Goal: Information Seeking & Learning: Learn about a topic

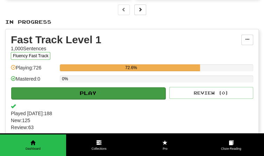
scroll to position [106, 0]
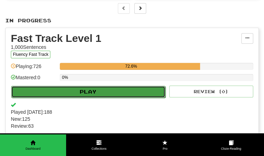
click at [92, 91] on button "Play" at bounding box center [88, 92] width 154 height 12
select select "**"
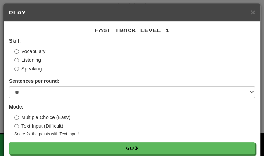
scroll to position [7, 0]
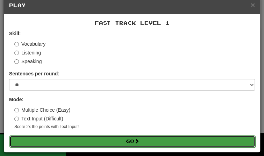
click at [105, 143] on button "Go" at bounding box center [132, 142] width 246 height 12
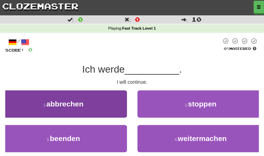
scroll to position [16, 0]
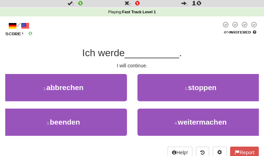
click at [108, 103] on div "1 . abbrechen" at bounding box center [63, 91] width 137 height 35
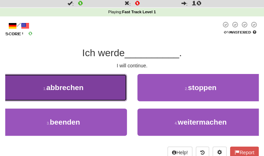
click at [107, 100] on button "1 . abbrechen" at bounding box center [63, 87] width 127 height 27
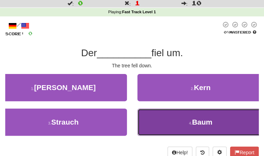
click at [147, 113] on button "4 . Baum" at bounding box center [200, 122] width 127 height 27
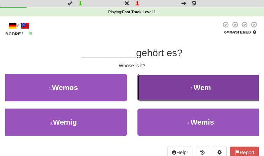
click at [154, 91] on button "2 . Wem" at bounding box center [200, 87] width 127 height 27
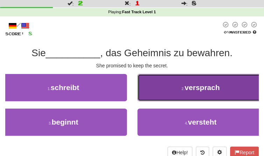
click at [151, 97] on button "2 . versprach" at bounding box center [200, 87] width 127 height 27
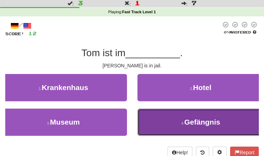
click at [161, 121] on button "4 . Gefängnis" at bounding box center [200, 122] width 127 height 27
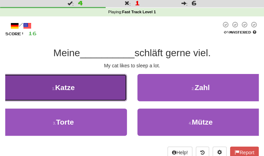
click at [108, 99] on button "1 . Katze" at bounding box center [63, 87] width 127 height 27
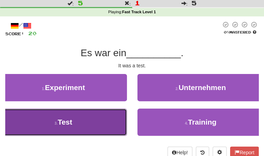
click at [100, 123] on button "3 . Test" at bounding box center [63, 122] width 127 height 27
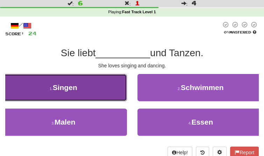
click at [100, 83] on button "1 . Singen" at bounding box center [63, 87] width 127 height 27
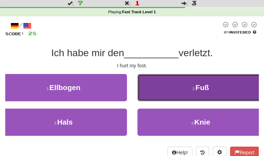
click at [146, 88] on button "2 . Fuß" at bounding box center [200, 87] width 127 height 27
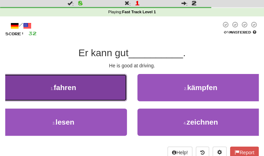
click at [104, 96] on button "1 . fahren" at bounding box center [63, 87] width 127 height 27
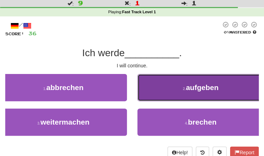
click at [157, 92] on button "2 . aufgeben" at bounding box center [200, 87] width 127 height 27
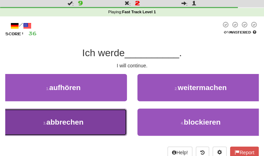
click at [125, 120] on button "3 . abbrechen" at bounding box center [63, 122] width 127 height 27
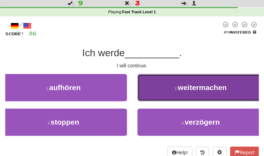
click at [147, 99] on button "2 . weitermachen" at bounding box center [200, 87] width 127 height 27
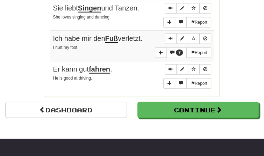
scroll to position [561, 0]
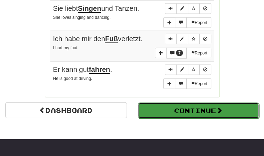
click at [198, 115] on button "Continue" at bounding box center [199, 111] width 122 height 16
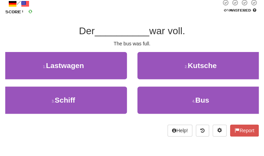
scroll to position [40, 0]
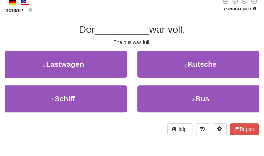
click at [199, 84] on div "2 . Kutsche" at bounding box center [200, 68] width 137 height 35
click at [171, 117] on div "4 . Bus" at bounding box center [200, 102] width 137 height 35
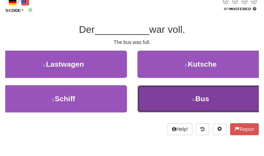
click at [188, 90] on button "4 . Bus" at bounding box center [200, 98] width 127 height 27
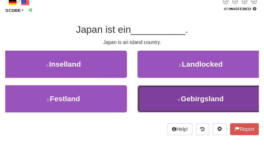
click at [187, 90] on button "4 . Gebirgsland" at bounding box center [200, 98] width 127 height 27
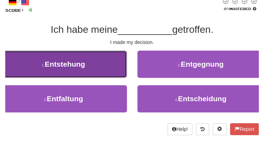
click at [118, 65] on button "1 . Entstehung" at bounding box center [63, 64] width 127 height 27
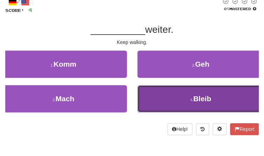
click at [158, 94] on button "4 . Bleib" at bounding box center [200, 98] width 127 height 27
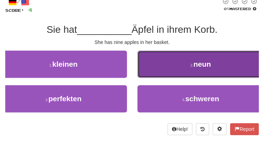
click at [184, 51] on button "2 . neun" at bounding box center [200, 64] width 127 height 27
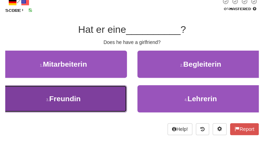
click at [113, 91] on button "3 . Freundin" at bounding box center [63, 98] width 127 height 27
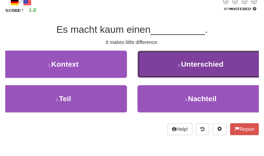
click at [202, 71] on button "2 . Unterschied" at bounding box center [200, 64] width 127 height 27
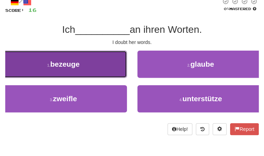
click at [77, 75] on button "1 . bezeuge" at bounding box center [63, 64] width 127 height 27
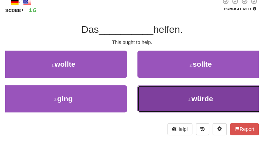
click at [194, 106] on button "4 . würde" at bounding box center [200, 98] width 127 height 27
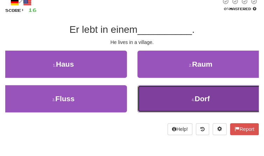
click at [183, 93] on button "4 . Dorf" at bounding box center [200, 98] width 127 height 27
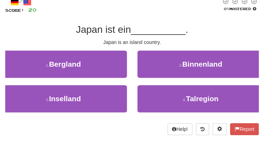
click at [127, 105] on div "3 . Inselland" at bounding box center [63, 102] width 137 height 35
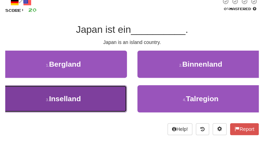
click at [124, 105] on button "3 . Inselland" at bounding box center [63, 98] width 127 height 27
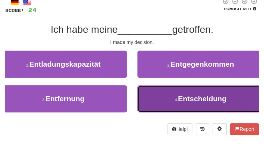
click at [149, 108] on button "4 . Entscheidung" at bounding box center [200, 98] width 127 height 27
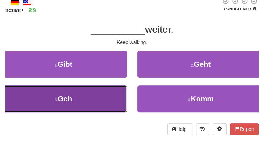
click at [110, 104] on button "3 . Geh" at bounding box center [63, 98] width 127 height 27
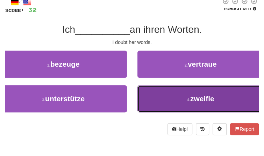
click at [170, 107] on button "4 . zweifle" at bounding box center [200, 98] width 127 height 27
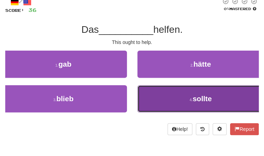
click at [164, 106] on button "4 . sollte" at bounding box center [200, 98] width 127 height 27
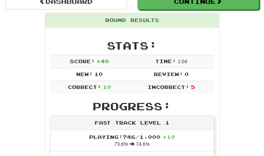
scroll to position [0, 0]
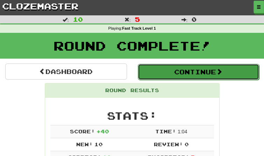
click at [154, 73] on button "Continue" at bounding box center [199, 72] width 122 height 16
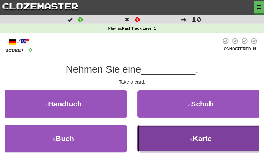
click at [161, 139] on button "4 . Karte" at bounding box center [200, 138] width 127 height 27
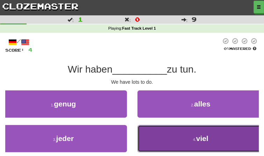
click at [173, 137] on button "4 . viel" at bounding box center [200, 138] width 127 height 27
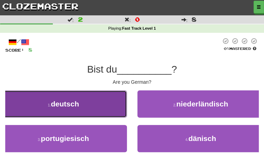
click at [112, 109] on button "1 . deutsch" at bounding box center [63, 104] width 127 height 27
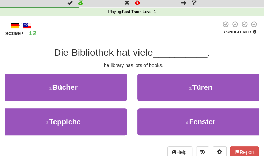
scroll to position [17, 0]
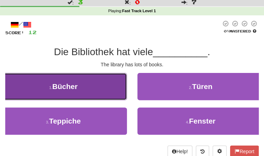
click at [99, 93] on button "1 . Bücher" at bounding box center [63, 86] width 127 height 27
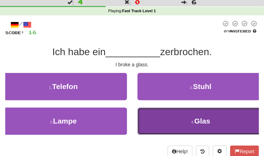
click at [157, 112] on button "4 . Glas" at bounding box center [200, 121] width 127 height 27
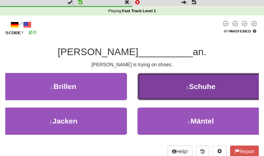
click at [171, 91] on button "2 . Schuhe" at bounding box center [200, 86] width 127 height 27
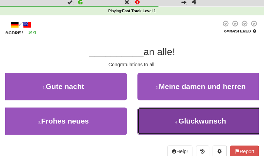
click at [175, 121] on small "4 ." at bounding box center [176, 122] width 3 height 4
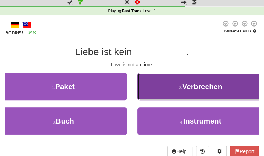
click at [221, 86] on span "Verbrechen" at bounding box center [202, 87] width 40 height 8
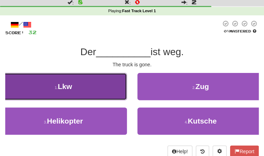
click at [109, 99] on button "1 . Lkw" at bounding box center [63, 86] width 127 height 27
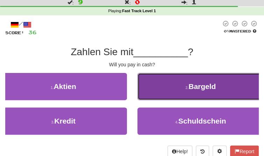
click at [163, 92] on button "2 . Bargeld" at bounding box center [200, 86] width 127 height 27
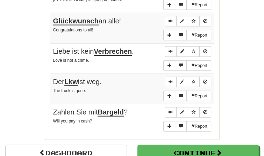
scroll to position [524, 0]
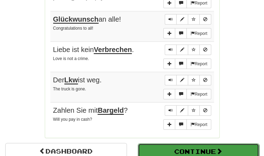
click at [183, 144] on button "Continue" at bounding box center [199, 152] width 122 height 16
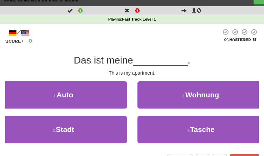
scroll to position [0, 0]
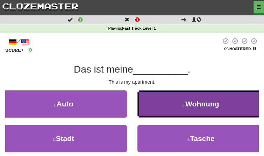
click at [190, 107] on span "Wohnung" at bounding box center [202, 104] width 34 height 8
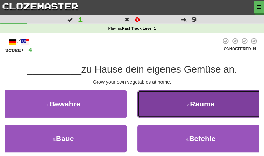
click at [210, 113] on button "2 . Räume" at bounding box center [200, 104] width 127 height 27
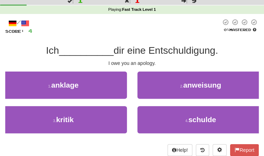
scroll to position [18, 0]
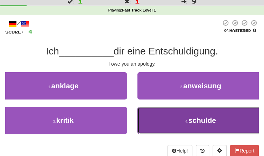
click at [168, 108] on button "4 . schulde" at bounding box center [200, 120] width 127 height 27
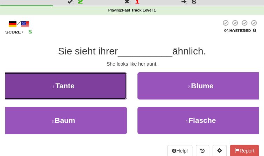
click at [104, 88] on button "1 . Tante" at bounding box center [63, 85] width 127 height 27
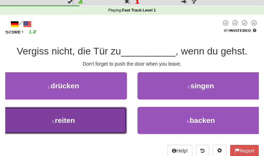
click at [95, 115] on button "3 . reiten" at bounding box center [63, 120] width 127 height 27
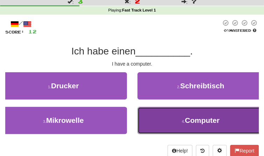
click at [145, 126] on button "4 . Computer" at bounding box center [200, 120] width 127 height 27
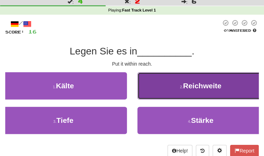
click at [148, 83] on button "2 . Reichweite" at bounding box center [200, 85] width 127 height 27
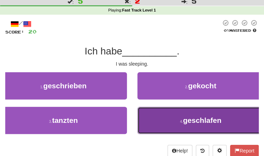
click at [161, 130] on button "4 . geschlafen" at bounding box center [200, 120] width 127 height 27
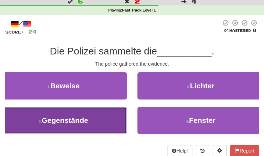
click at [109, 112] on button "3 . Gegenstände" at bounding box center [63, 120] width 127 height 27
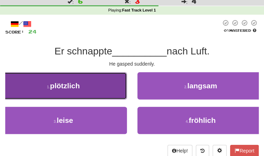
click at [100, 95] on button "1 . plötzlich" at bounding box center [63, 85] width 127 height 27
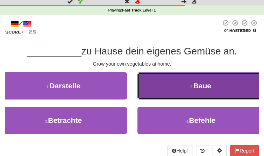
click at [174, 97] on button "2 . Baue" at bounding box center [200, 85] width 127 height 27
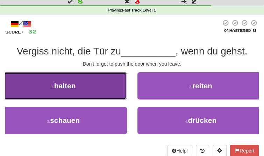
click at [97, 98] on button "1 . halten" at bounding box center [63, 85] width 127 height 27
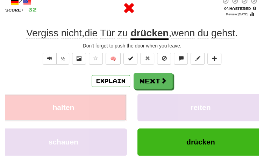
scroll to position [43, 0]
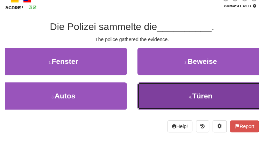
click at [158, 98] on button "4 . Türen" at bounding box center [200, 96] width 127 height 27
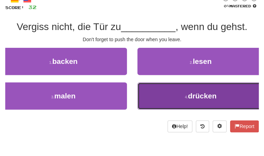
click at [158, 100] on button "4 . drücken" at bounding box center [200, 96] width 127 height 27
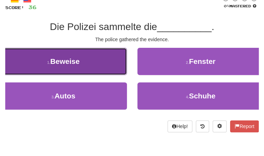
click at [112, 62] on button "1 . Beweise" at bounding box center [63, 61] width 127 height 27
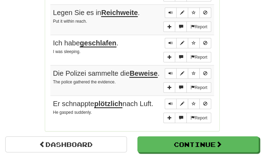
scroll to position [541, 0]
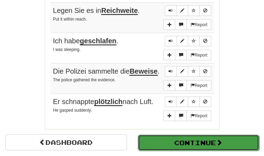
click at [214, 139] on button "Continue" at bounding box center [199, 143] width 122 height 16
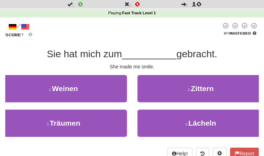
scroll to position [18, 0]
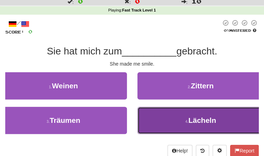
click at [141, 107] on button "4 . Lächeln" at bounding box center [200, 120] width 127 height 27
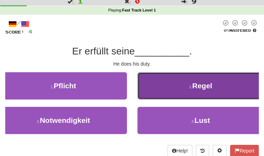
click at [169, 88] on button "2 . Regel" at bounding box center [200, 85] width 127 height 27
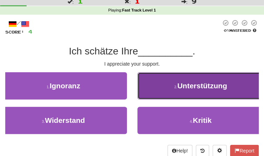
click at [176, 85] on small "2 ." at bounding box center [175, 87] width 3 height 4
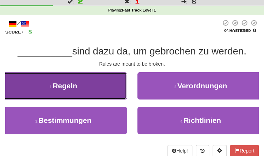
click at [117, 78] on button "1 . Regeln" at bounding box center [63, 85] width 127 height 27
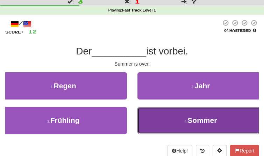
click at [150, 115] on button "4 . Sommer" at bounding box center [200, 120] width 127 height 27
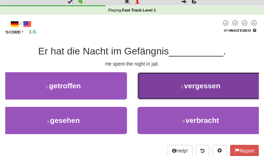
click at [180, 92] on button "2 . vergessen" at bounding box center [200, 85] width 127 height 27
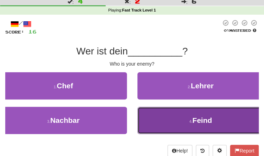
click at [168, 127] on button "4 . Feind" at bounding box center [200, 120] width 127 height 27
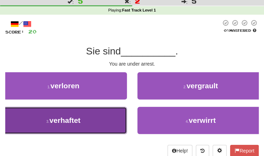
click at [121, 123] on button "3 . verhaftet" at bounding box center [63, 120] width 127 height 27
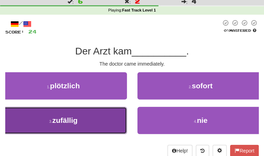
click at [93, 127] on button "3 . zufällig" at bounding box center [63, 120] width 127 height 27
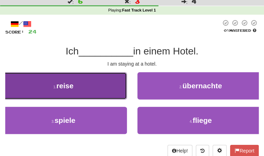
click at [90, 96] on button "1 . reise" at bounding box center [63, 85] width 127 height 27
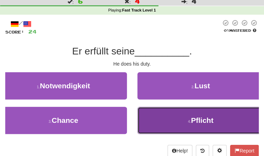
click at [163, 132] on button "4 . Pflicht" at bounding box center [200, 120] width 127 height 27
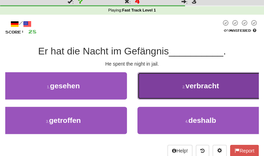
click at [157, 95] on button "2 . verbracht" at bounding box center [200, 85] width 127 height 27
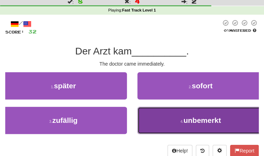
click at [156, 128] on button "4 . unbemerkt" at bounding box center [200, 120] width 127 height 27
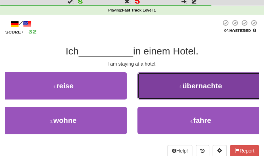
click at [172, 94] on button "2 . übernachte" at bounding box center [200, 85] width 127 height 27
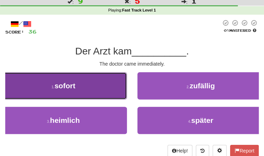
click at [100, 93] on button "1 . sofort" at bounding box center [63, 85] width 127 height 27
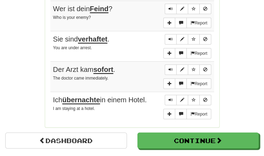
scroll to position [543, 0]
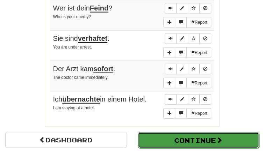
click at [176, 135] on button "Continue" at bounding box center [199, 141] width 122 height 16
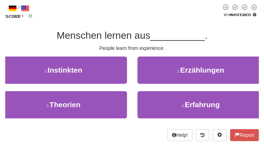
scroll to position [36, 0]
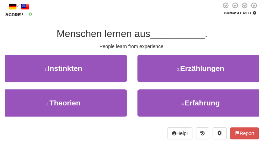
click at [161, 53] on div "/ Score: 0 0 % Mastered Menschen lernen aus __________ . People learn from expe…" at bounding box center [132, 70] width 254 height 137
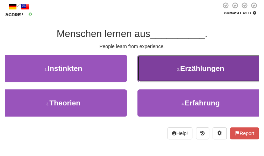
click at [162, 64] on button "2 . Erzählungen" at bounding box center [200, 68] width 127 height 27
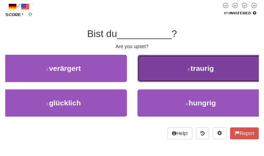
click at [170, 78] on button "2 . traurig" at bounding box center [200, 68] width 127 height 27
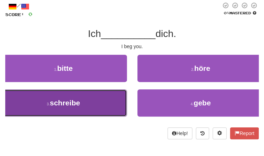
click at [115, 102] on button "3 . schreibe" at bounding box center [63, 103] width 127 height 27
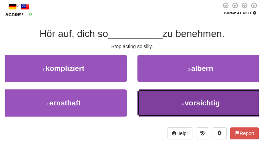
click at [168, 105] on button "4 . vorsichtig" at bounding box center [200, 103] width 127 height 27
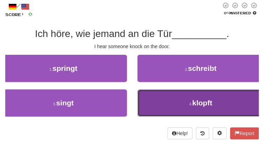
click at [180, 96] on button "4 . klopft" at bounding box center [200, 103] width 127 height 27
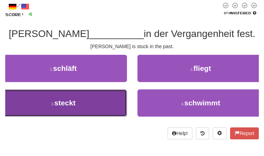
click at [108, 97] on button "3 . steckt" at bounding box center [63, 103] width 127 height 27
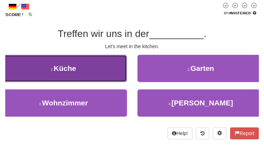
click at [107, 79] on button "1 . Küche" at bounding box center [63, 68] width 127 height 27
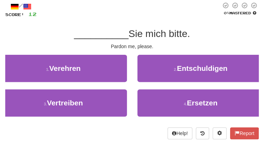
click at [160, 83] on div "2 . Entschuldigen" at bounding box center [200, 72] width 137 height 35
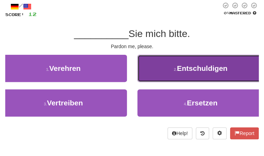
click at [160, 79] on button "2 . Entschuldigen" at bounding box center [200, 68] width 127 height 27
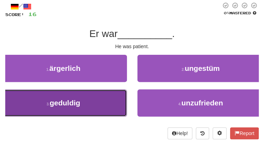
click at [105, 108] on button "3 . geduldig" at bounding box center [63, 103] width 127 height 27
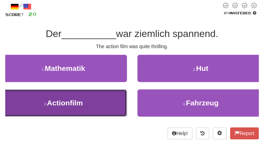
click at [94, 100] on button "3 . Actionfilm" at bounding box center [63, 103] width 127 height 27
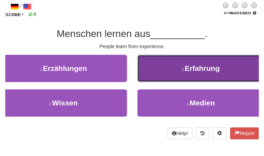
click at [154, 78] on button "2 . Erfahrung" at bounding box center [200, 68] width 127 height 27
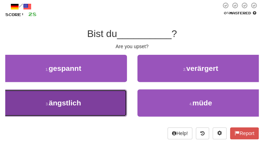
click at [93, 100] on button "3 . ängstlich" at bounding box center [63, 103] width 127 height 27
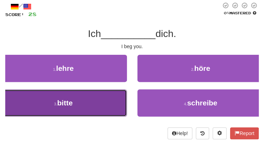
click at [108, 98] on button "3 . bitte" at bounding box center [63, 103] width 127 height 27
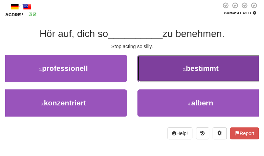
click at [160, 65] on button "2 . bestimmt" at bounding box center [200, 68] width 127 height 27
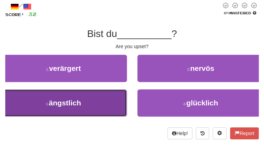
click at [84, 105] on button "3 . ängstlich" at bounding box center [63, 103] width 127 height 27
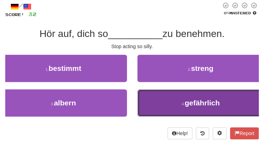
click at [148, 100] on button "4 . gefährlich" at bounding box center [200, 103] width 127 height 27
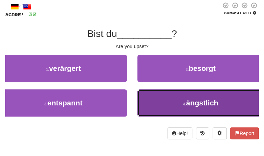
click at [144, 97] on button "4 . ängstlich" at bounding box center [200, 103] width 127 height 27
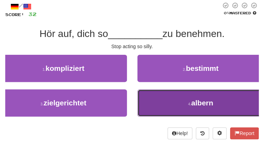
click at [151, 100] on button "4 . albern" at bounding box center [200, 103] width 127 height 27
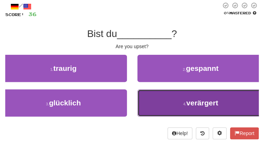
click at [144, 99] on button "4 . verärgert" at bounding box center [200, 103] width 127 height 27
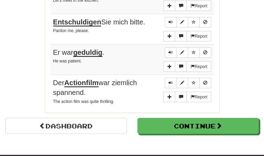
scroll to position [564, 0]
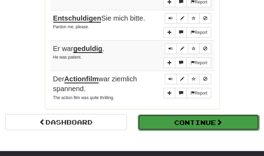
click at [178, 126] on button "Continue" at bounding box center [199, 123] width 122 height 16
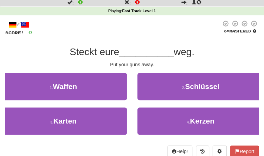
scroll to position [19, 0]
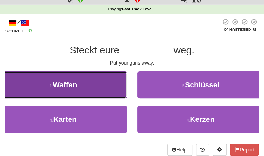
click at [74, 97] on button "1 . Waffen" at bounding box center [63, 84] width 127 height 27
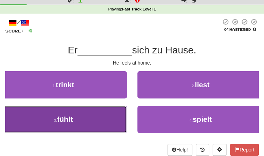
click at [88, 121] on button "3 . fühlt" at bounding box center [63, 119] width 127 height 27
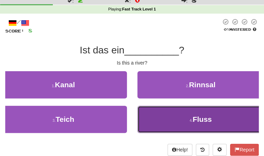
click at [167, 124] on button "4 . Fluss" at bounding box center [200, 119] width 127 height 27
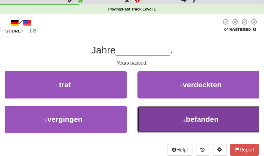
click at [164, 120] on button "4 . befanden" at bounding box center [200, 119] width 127 height 27
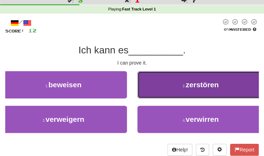
click at [169, 75] on button "2 . zerstören" at bounding box center [200, 84] width 127 height 27
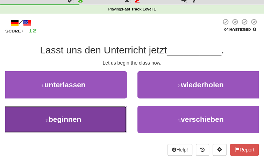
click at [114, 114] on button "3 . beginnen" at bounding box center [63, 119] width 127 height 27
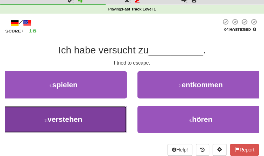
click at [120, 120] on button "3 . verstehen" at bounding box center [63, 119] width 127 height 27
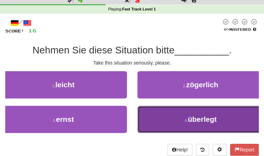
click at [158, 118] on button "4 . überlegt" at bounding box center [200, 119] width 127 height 27
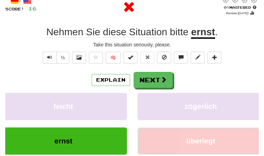
scroll to position [42, 0]
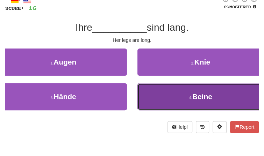
click at [178, 99] on button "4 . Beine" at bounding box center [200, 96] width 127 height 27
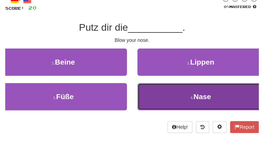
click at [172, 97] on button "4 . Nase" at bounding box center [200, 96] width 127 height 27
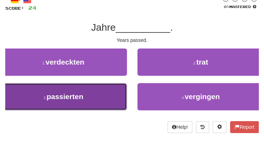
click at [118, 93] on button "3 . passierten" at bounding box center [63, 96] width 127 height 27
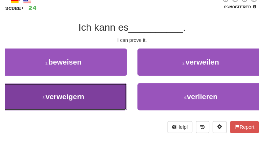
click at [98, 92] on button "3 . verweigern" at bounding box center [63, 96] width 127 height 27
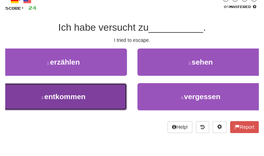
click at [107, 89] on button "3 . entkommen" at bounding box center [63, 96] width 127 height 27
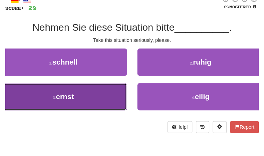
click at [112, 105] on button "3 . ernst" at bounding box center [63, 96] width 127 height 27
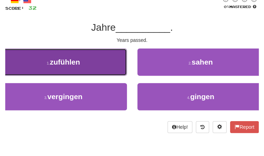
click at [84, 63] on button "1 . zufühlen" at bounding box center [63, 62] width 127 height 27
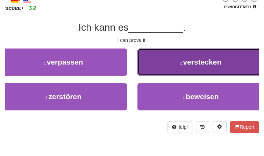
click at [200, 65] on span "verstecken" at bounding box center [202, 62] width 38 height 8
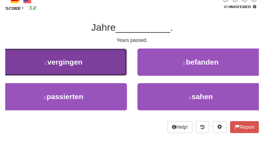
click at [107, 71] on button "1 . vergingen" at bounding box center [63, 62] width 127 height 27
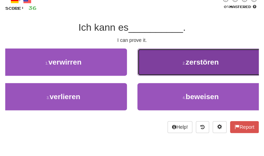
click at [158, 65] on button "2 . zerstören" at bounding box center [200, 62] width 127 height 27
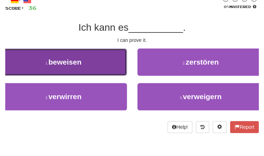
click at [112, 60] on button "1 . beweisen" at bounding box center [63, 62] width 127 height 27
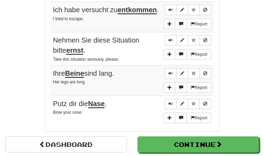
scroll to position [538, 0]
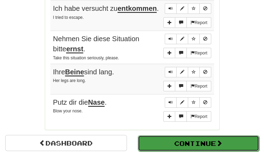
click at [175, 143] on button "Continue" at bounding box center [199, 144] width 122 height 16
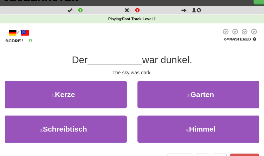
scroll to position [10, 0]
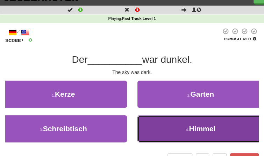
click at [171, 138] on button "4 . Himmel" at bounding box center [200, 128] width 127 height 27
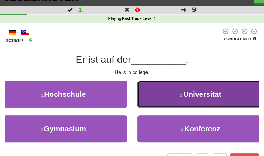
click at [153, 84] on button "2 . Universität" at bounding box center [200, 94] width 127 height 27
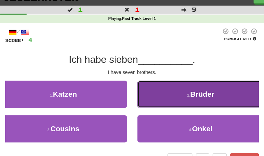
click at [161, 90] on button "2 . Brüder" at bounding box center [200, 94] width 127 height 27
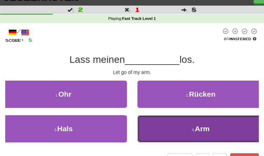
click at [173, 125] on button "4 . Arm" at bounding box center [200, 128] width 127 height 27
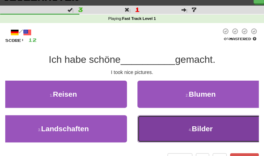
click at [176, 128] on button "4 . Bilder" at bounding box center [200, 128] width 127 height 27
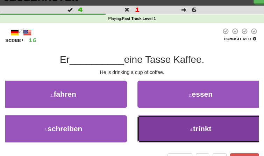
click at [180, 126] on button "4 . trinkt" at bounding box center [200, 128] width 127 height 27
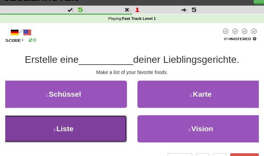
click at [94, 132] on button "3 . Liste" at bounding box center [63, 128] width 127 height 27
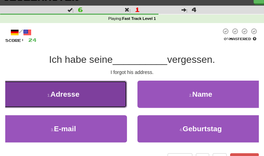
click at [83, 90] on button "1 . Adresse" at bounding box center [63, 94] width 127 height 27
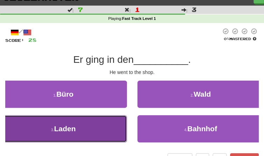
click at [114, 120] on button "3 . Laden" at bounding box center [63, 128] width 127 height 27
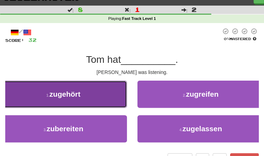
click at [109, 96] on button "1 . zugehört" at bounding box center [63, 94] width 127 height 27
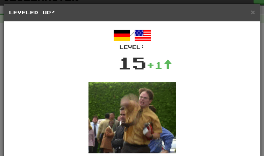
scroll to position [60, 0]
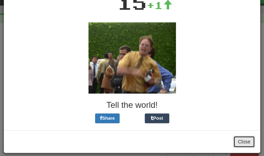
click at [243, 143] on button "Close" at bounding box center [244, 142] width 22 height 12
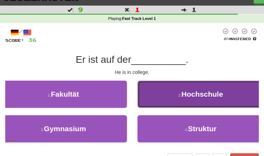
click at [170, 105] on button "2 . Hochschule" at bounding box center [200, 94] width 127 height 27
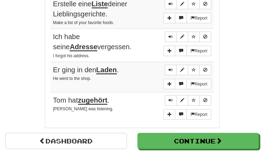
scroll to position [542, 0]
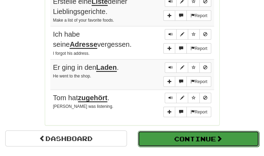
click at [189, 143] on button "Continue" at bounding box center [199, 139] width 122 height 16
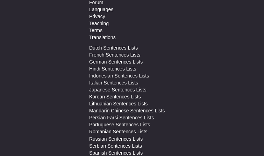
scroll to position [22, 0]
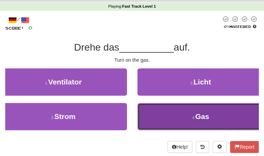
click at [189, 115] on button "4 . Gas" at bounding box center [200, 116] width 127 height 27
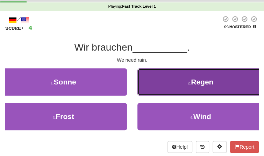
click at [183, 87] on button "2 . Regen" at bounding box center [200, 82] width 127 height 27
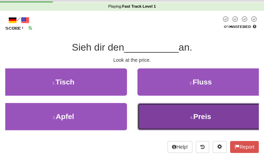
click at [179, 109] on button "4 . Preis" at bounding box center [200, 116] width 127 height 27
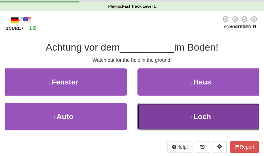
click at [187, 123] on button "4 . Loch" at bounding box center [200, 116] width 127 height 27
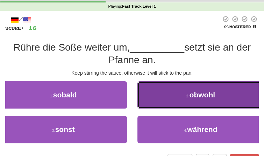
click at [206, 100] on button "2 . obwohl" at bounding box center [200, 95] width 127 height 27
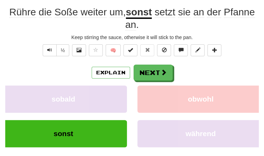
scroll to position [58, 0]
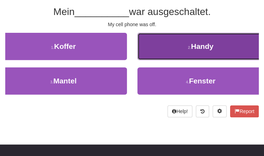
click at [192, 48] on span "Handy" at bounding box center [202, 46] width 22 height 8
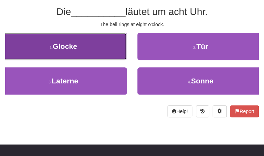
click at [126, 37] on button "1 . Glocke" at bounding box center [63, 46] width 127 height 27
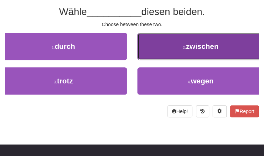
click at [152, 55] on button "2 . zwischen" at bounding box center [200, 46] width 127 height 27
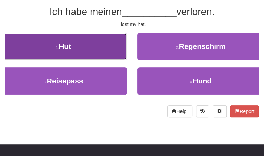
click at [97, 42] on button "1 . Hut" at bounding box center [63, 46] width 127 height 27
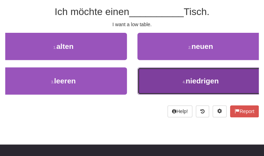
click at [171, 77] on button "4 . niedrigen" at bounding box center [200, 81] width 127 height 27
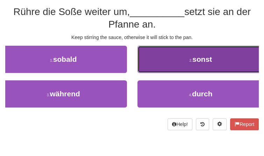
click at [184, 50] on button "2 . sonst" at bounding box center [200, 59] width 127 height 27
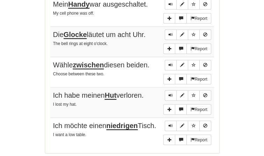
scroll to position [522, 0]
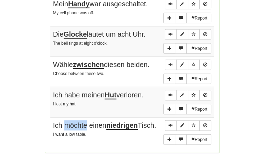
drag, startPoint x: 86, startPoint y: 113, endPoint x: 66, endPoint y: 114, distance: 20.0
click at [66, 122] on span "Ich möchte einen niedrigen Tisch." at bounding box center [104, 126] width 103 height 8
copy span "möchte"
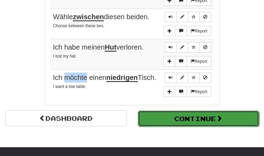
click at [160, 111] on button "Continue" at bounding box center [199, 119] width 122 height 16
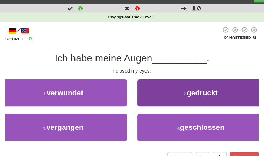
scroll to position [12, 0]
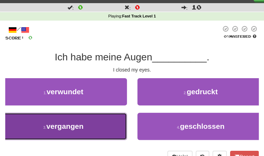
click at [106, 129] on button "3 . vergangen" at bounding box center [63, 126] width 127 height 27
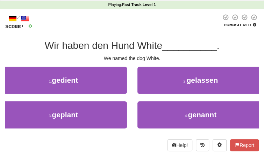
scroll to position [24, 0]
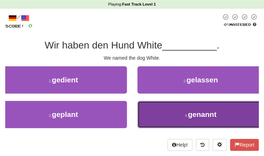
click at [175, 121] on button "4 . genannt" at bounding box center [200, 114] width 127 height 27
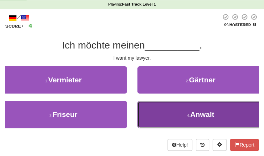
click at [191, 111] on span "Anwalt" at bounding box center [202, 115] width 24 height 8
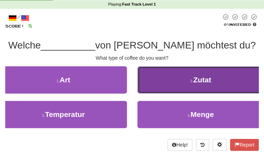
click at [175, 87] on button "2 . Zutat" at bounding box center [200, 79] width 127 height 27
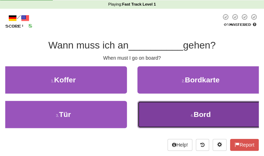
click at [204, 111] on span "Bord" at bounding box center [202, 115] width 17 height 8
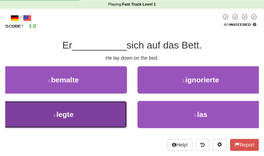
click at [119, 116] on button "3 . legte" at bounding box center [63, 114] width 127 height 27
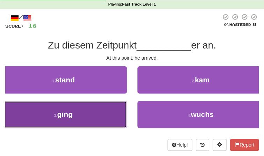
click at [120, 117] on button "3 . ging" at bounding box center [63, 114] width 127 height 27
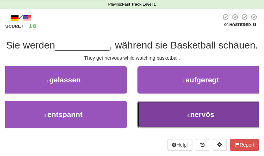
click at [153, 128] on button "4 . nervös" at bounding box center [200, 114] width 127 height 27
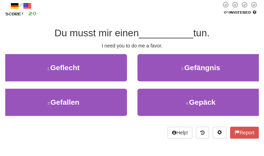
scroll to position [37, 0]
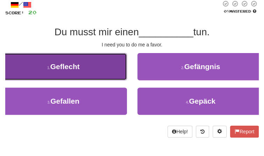
click at [109, 66] on button "1 . Geflecht" at bounding box center [63, 66] width 127 height 27
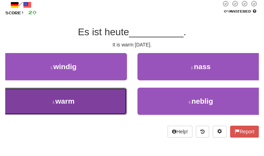
click at [112, 94] on button "3 . warm" at bounding box center [63, 101] width 127 height 27
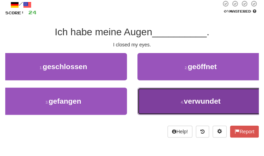
click at [142, 104] on button "4 . verwundet" at bounding box center [200, 101] width 127 height 27
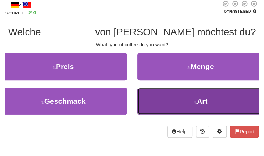
click at [162, 98] on button "4 . Art" at bounding box center [200, 101] width 127 height 27
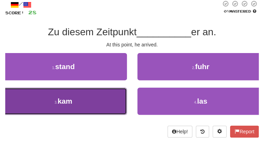
click at [110, 101] on button "3 . kam" at bounding box center [63, 101] width 127 height 27
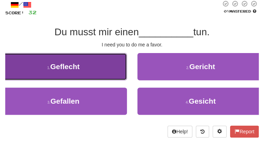
click at [105, 80] on button "1 . Geflecht" at bounding box center [63, 66] width 127 height 27
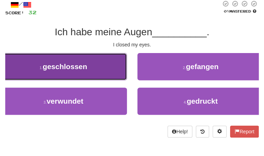
click at [91, 70] on button "1 . geschlossen" at bounding box center [63, 66] width 127 height 27
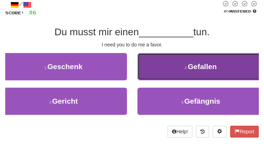
click at [160, 75] on button "2 . Gefallen" at bounding box center [200, 66] width 127 height 27
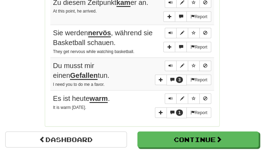
scroll to position [552, 0]
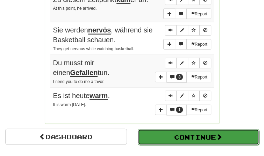
click at [181, 134] on button "Continue" at bounding box center [199, 137] width 122 height 16
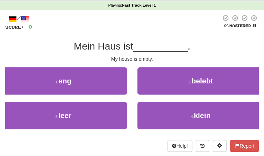
scroll to position [24, 0]
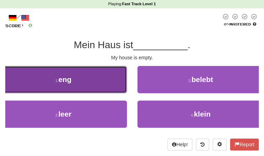
click at [93, 92] on button "1 . eng" at bounding box center [63, 79] width 127 height 27
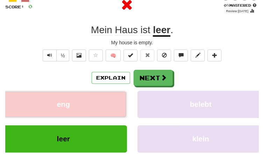
scroll to position [44, 0]
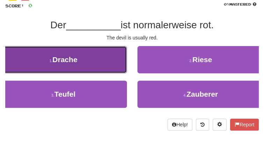
click at [86, 54] on button "1 . Drache" at bounding box center [63, 59] width 127 height 27
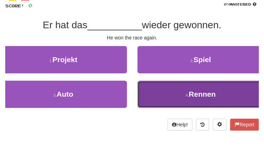
click at [139, 84] on button "4 . Rennen" at bounding box center [200, 94] width 127 height 27
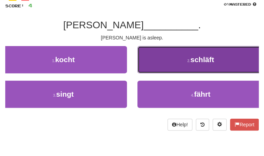
click at [163, 54] on button "2 . schläft" at bounding box center [200, 59] width 127 height 27
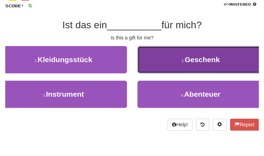
click at [174, 52] on button "2 . Geschenk" at bounding box center [200, 59] width 127 height 27
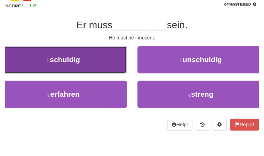
click at [98, 53] on button "1 . schuldig" at bounding box center [63, 59] width 127 height 27
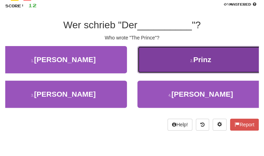
click at [179, 63] on button "2 . Prinz" at bounding box center [200, 59] width 127 height 27
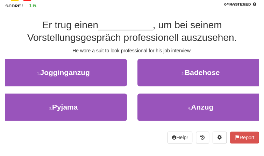
click at [199, 92] on div "2 . Badehose" at bounding box center [200, 76] width 137 height 35
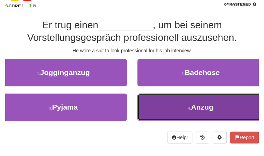
click at [197, 105] on span "Anzug" at bounding box center [202, 107] width 22 height 8
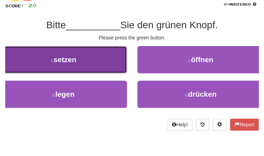
click at [111, 63] on button "1 . setzen" at bounding box center [63, 59] width 127 height 27
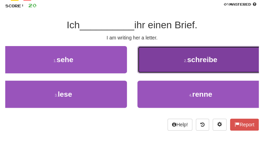
click at [156, 70] on button "2 . schreibe" at bounding box center [200, 59] width 127 height 27
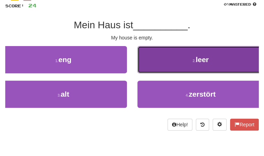
click at [175, 62] on button "2 . leer" at bounding box center [200, 59] width 127 height 27
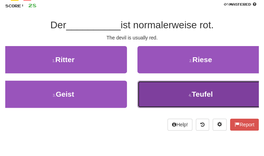
click at [164, 91] on button "4 . Teufel" at bounding box center [200, 94] width 127 height 27
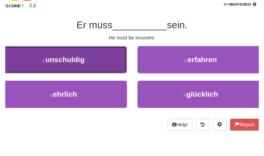
click at [58, 63] on span "unschuldig" at bounding box center [64, 60] width 39 height 8
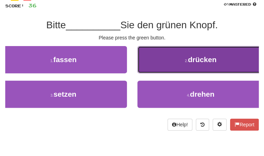
click at [169, 48] on button "2 . drücken" at bounding box center [200, 59] width 127 height 27
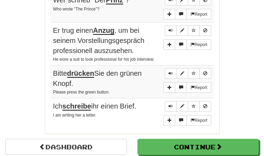
scroll to position [547, 0]
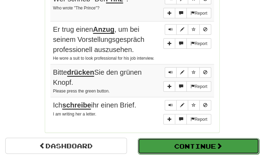
click at [179, 143] on button "Continue" at bounding box center [199, 147] width 122 height 16
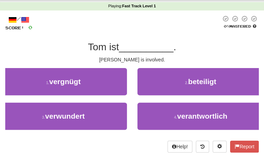
scroll to position [24, 0]
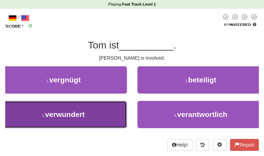
click at [105, 115] on button "3 . verwundert" at bounding box center [63, 114] width 127 height 27
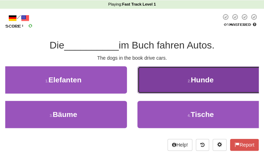
click at [168, 88] on button "2 . Hunde" at bounding box center [200, 79] width 127 height 27
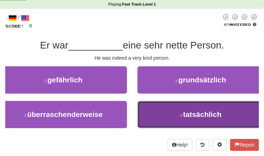
click at [235, 107] on button "4 . tatsächlich" at bounding box center [200, 114] width 127 height 27
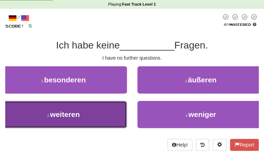
click at [81, 122] on button "3 . weiteren" at bounding box center [63, 114] width 127 height 27
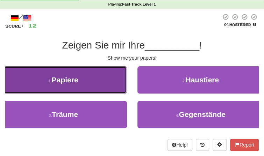
click at [77, 89] on button "1 . Papiere" at bounding box center [63, 79] width 127 height 27
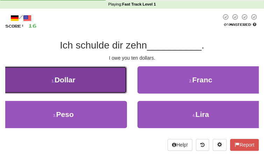
click at [89, 77] on button "1 . Dollar" at bounding box center [63, 79] width 127 height 27
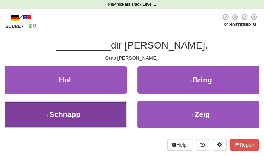
click at [95, 112] on button "3 . Schnapp" at bounding box center [63, 114] width 127 height 27
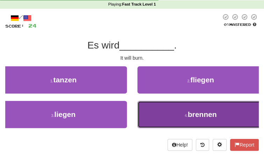
click at [168, 126] on button "4 . brennen" at bounding box center [200, 114] width 127 height 27
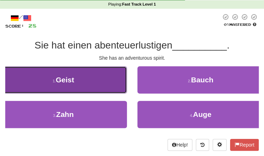
click at [90, 69] on button "1 . Geist" at bounding box center [63, 79] width 127 height 27
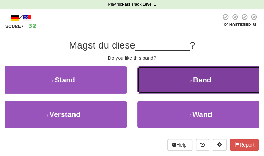
click at [196, 75] on button "2 . Band" at bounding box center [200, 79] width 127 height 27
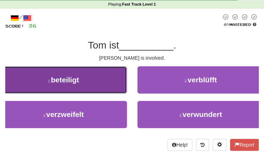
click at [96, 77] on button "1 . beteiligt" at bounding box center [63, 79] width 127 height 27
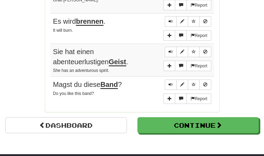
scroll to position [556, 0]
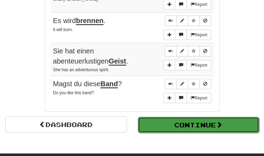
click at [158, 132] on button "Continue" at bounding box center [199, 125] width 122 height 16
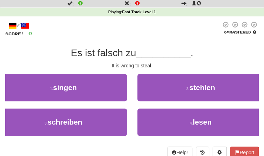
scroll to position [17, 0]
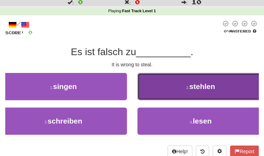
click at [144, 77] on button "2 . stehlen" at bounding box center [200, 86] width 127 height 27
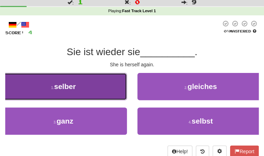
click at [121, 88] on button "1 . selber" at bounding box center [63, 86] width 127 height 27
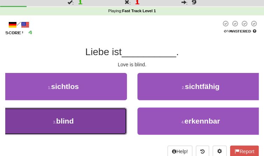
click at [63, 118] on span "blind" at bounding box center [64, 121] width 17 height 8
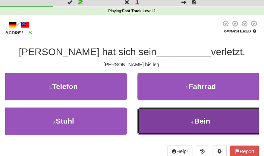
click at [145, 122] on button "4 . Bein" at bounding box center [200, 121] width 127 height 27
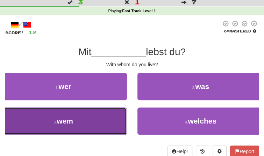
click at [94, 115] on button "3 . wem" at bounding box center [63, 121] width 127 height 27
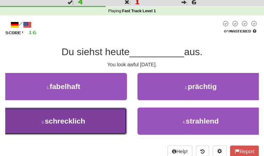
click at [83, 130] on button "3 . schrecklich" at bounding box center [63, 121] width 127 height 27
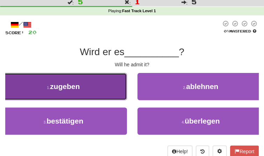
click at [58, 81] on button "1 . zugeben" at bounding box center [63, 86] width 127 height 27
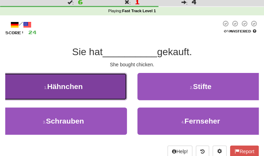
click at [79, 83] on span "Hähnchen" at bounding box center [65, 87] width 36 height 8
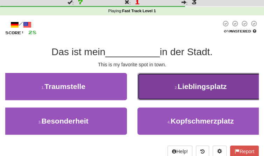
click at [154, 86] on button "2 . Lieblingsplatz" at bounding box center [200, 86] width 127 height 27
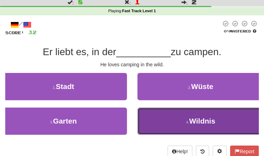
click at [166, 132] on button "4 . Wildnis" at bounding box center [200, 121] width 127 height 27
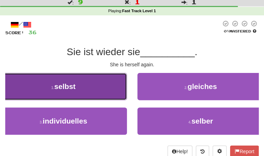
click at [99, 92] on button "1 . selbst" at bounding box center [63, 86] width 127 height 27
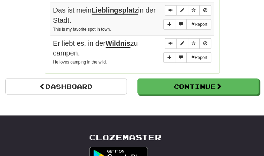
scroll to position [605, 0]
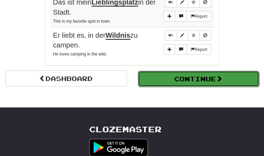
click at [153, 71] on button "Continue" at bounding box center [199, 79] width 122 height 16
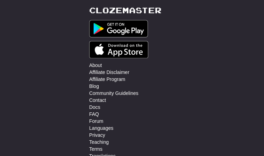
scroll to position [0, 0]
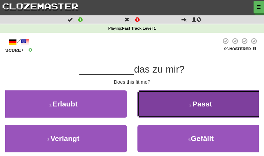
click at [137, 111] on button "2 . Passt" at bounding box center [200, 104] width 127 height 27
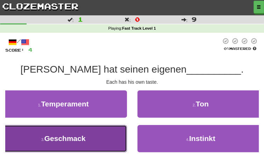
click at [99, 142] on button "3 . Geschmack" at bounding box center [63, 138] width 127 height 27
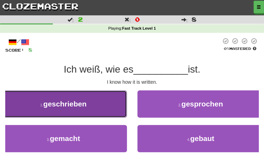
click at [90, 110] on button "1 . geschrieben" at bounding box center [63, 104] width 127 height 27
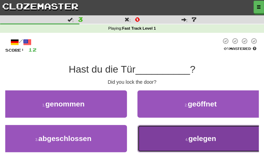
click at [188, 138] on small "4 ." at bounding box center [186, 140] width 3 height 4
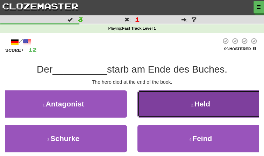
click at [222, 114] on button "2 . Held" at bounding box center [200, 104] width 127 height 27
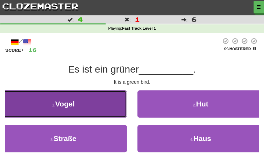
click at [118, 111] on button "1 . Vogel" at bounding box center [63, 104] width 127 height 27
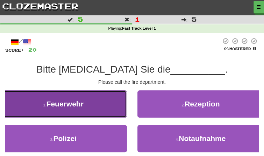
click at [103, 112] on button "1 . Feuerwehr" at bounding box center [63, 104] width 127 height 27
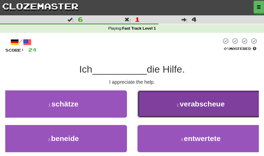
click at [157, 112] on button "2 . verabscheue" at bounding box center [200, 104] width 127 height 27
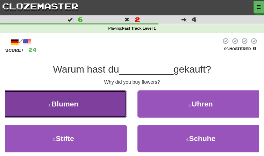
click at [85, 105] on button "1 . Blumen" at bounding box center [63, 104] width 127 height 27
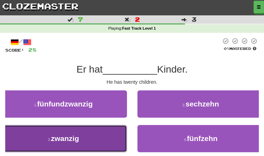
click at [88, 126] on button "3 . zwanzig" at bounding box center [63, 138] width 127 height 27
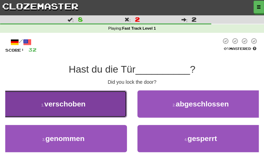
click at [102, 102] on button "1 . verschoben" at bounding box center [63, 104] width 127 height 27
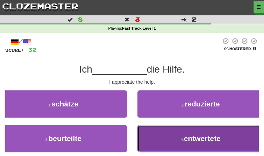
click at [149, 134] on button "4 . entwertete" at bounding box center [200, 138] width 127 height 27
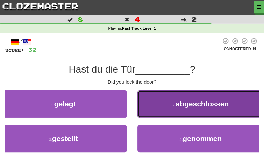
click at [150, 107] on button "2 . abgeschlossen" at bounding box center [200, 104] width 127 height 27
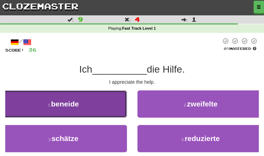
click at [87, 101] on button "1 . beneide" at bounding box center [63, 104] width 127 height 27
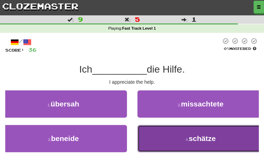
click at [163, 129] on button "4 . schätze" at bounding box center [200, 138] width 127 height 27
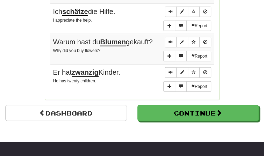
scroll to position [589, 0]
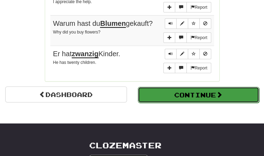
click at [175, 92] on button "Continue" at bounding box center [199, 95] width 122 height 16
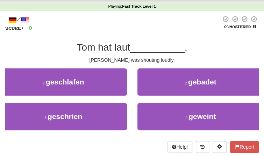
scroll to position [24, 0]
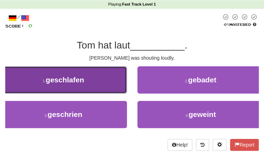
click at [99, 86] on button "1 . geschlafen" at bounding box center [63, 79] width 127 height 27
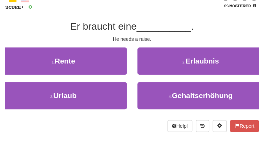
scroll to position [45, 0]
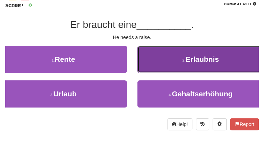
click at [187, 63] on span "Erlaubnis" at bounding box center [202, 59] width 34 height 8
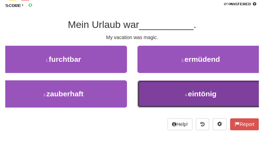
click at [180, 86] on button "4 . eintönig" at bounding box center [200, 93] width 127 height 27
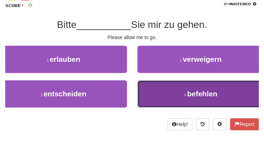
click at [172, 102] on button "4 . befehlen" at bounding box center [200, 93] width 127 height 27
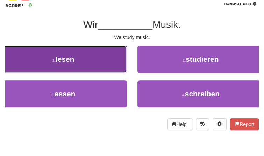
click at [106, 71] on button "1 . lesen" at bounding box center [63, 59] width 127 height 27
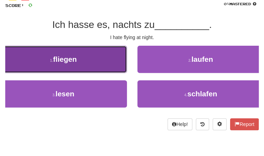
click at [111, 71] on button "1 . fliegen" at bounding box center [63, 59] width 127 height 27
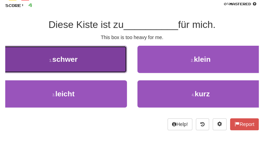
click at [111, 68] on button "1 . schwer" at bounding box center [63, 59] width 127 height 27
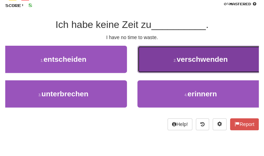
click at [185, 54] on button "2 . verschwenden" at bounding box center [200, 59] width 127 height 27
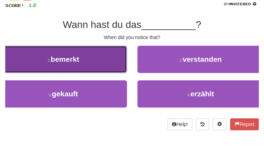
click at [95, 70] on button "1 . bemerkt" at bounding box center [63, 59] width 127 height 27
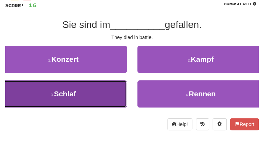
click at [113, 87] on button "3 . Schlaf" at bounding box center [63, 93] width 127 height 27
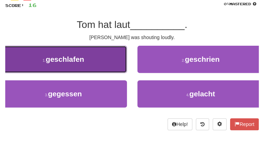
click at [93, 69] on button "1 . geschlafen" at bounding box center [63, 59] width 127 height 27
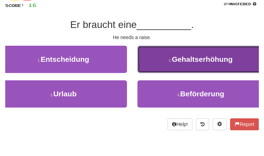
click at [165, 60] on button "2 . Gehaltserhöhung" at bounding box center [200, 59] width 127 height 27
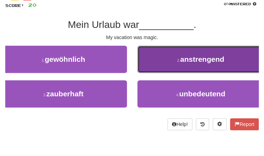
click at [165, 63] on button "2 . anstrengend" at bounding box center [200, 59] width 127 height 27
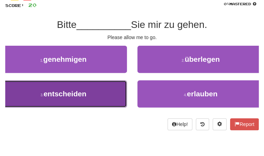
click at [100, 85] on button "3 . entscheiden" at bounding box center [63, 93] width 127 height 27
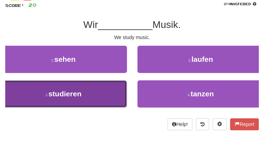
click at [84, 95] on button "3 . studieren" at bounding box center [63, 93] width 127 height 27
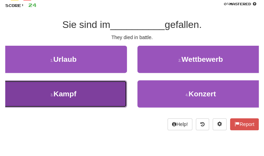
click at [59, 83] on button "3 . Kampf" at bounding box center [63, 93] width 127 height 27
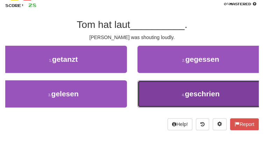
click at [208, 85] on button "4 . geschrien" at bounding box center [200, 93] width 127 height 27
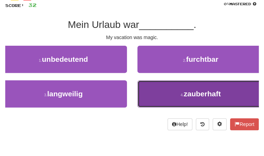
click at [189, 91] on span "zauberhaft" at bounding box center [202, 94] width 37 height 8
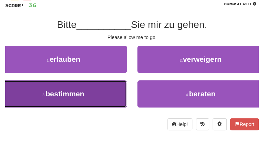
click at [113, 92] on button "3 . bestimmen" at bounding box center [63, 93] width 127 height 27
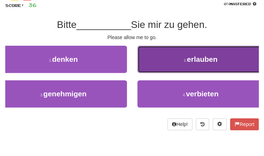
click at [167, 60] on button "2 . erlauben" at bounding box center [200, 59] width 127 height 27
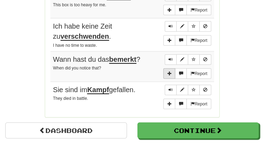
scroll to position [551, 0]
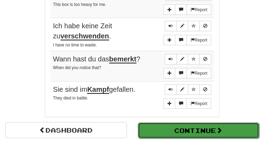
click at [173, 130] on button "Continue" at bounding box center [199, 131] width 122 height 16
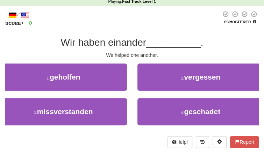
scroll to position [28, 0]
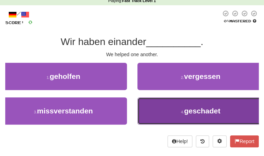
click at [158, 113] on button "4 . geschadet" at bounding box center [200, 111] width 127 height 27
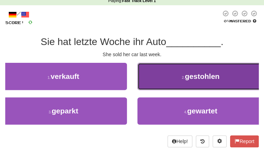
click at [160, 82] on button "2 . gestohlen" at bounding box center [200, 76] width 127 height 27
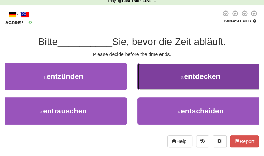
click at [159, 75] on button "2 . entdecken" at bounding box center [200, 76] width 127 height 27
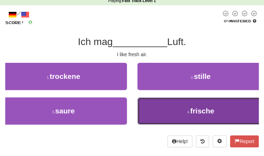
click at [173, 108] on button "4 . frische" at bounding box center [200, 111] width 127 height 27
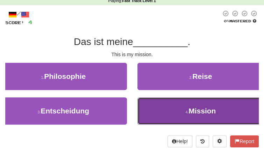
click at [167, 104] on button "4 . Mission" at bounding box center [200, 111] width 127 height 27
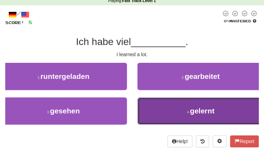
click at [173, 109] on button "4 . gelernt" at bounding box center [200, 111] width 127 height 27
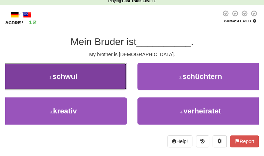
click at [86, 76] on button "1 . schwul" at bounding box center [63, 76] width 127 height 27
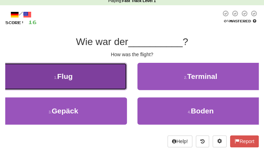
click at [110, 79] on button "1 . Flug" at bounding box center [63, 76] width 127 height 27
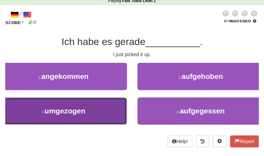
click at [95, 103] on button "3 . umgezogen" at bounding box center [63, 111] width 127 height 27
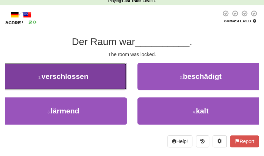
click at [54, 78] on span "verschlossen" at bounding box center [65, 76] width 47 height 8
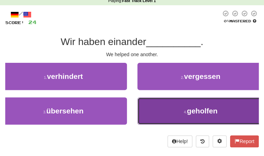
click at [165, 120] on button "4 . geholfen" at bounding box center [200, 111] width 127 height 27
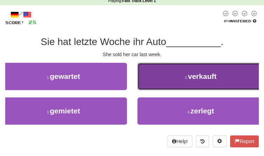
click at [162, 82] on button "2 . verkauft" at bounding box center [200, 76] width 127 height 27
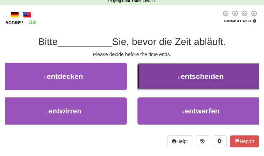
click at [153, 84] on button "2 . entscheiden" at bounding box center [200, 76] width 127 height 27
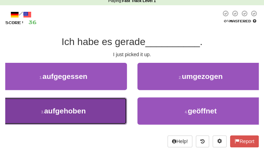
click at [93, 111] on button "3 . aufgehoben" at bounding box center [63, 111] width 127 height 27
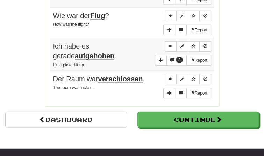
scroll to position [564, 0]
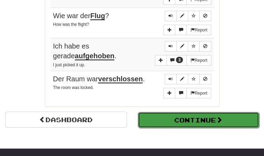
click at [156, 120] on button "Continue" at bounding box center [199, 120] width 122 height 16
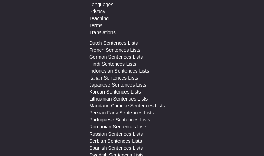
scroll to position [15, 0]
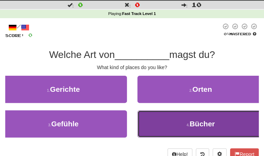
click at [153, 123] on button "4 . Bücher" at bounding box center [200, 124] width 127 height 27
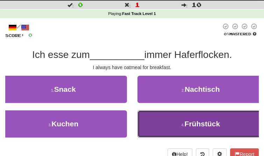
click at [151, 122] on button "4 . Frühstück" at bounding box center [200, 124] width 127 height 27
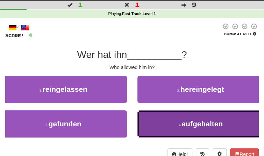
click at [169, 118] on button "4 . aufgehalten" at bounding box center [200, 124] width 127 height 27
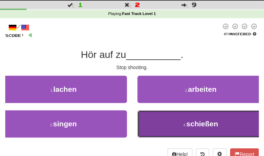
click at [165, 120] on button "4 . schießen" at bounding box center [200, 124] width 127 height 27
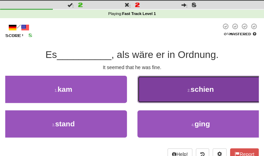
click at [185, 100] on button "2 . schien" at bounding box center [200, 89] width 127 height 27
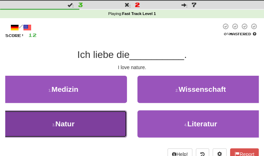
click at [121, 118] on button "3 . Natur" at bounding box center [63, 124] width 127 height 27
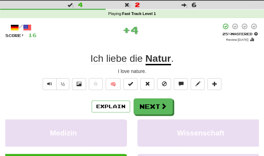
click at [121, 118] on div "Explain Next Medizin Wissenschaft Natur Literatur Learn more: Medizin Wissensch…" at bounding box center [132, 149] width 254 height 101
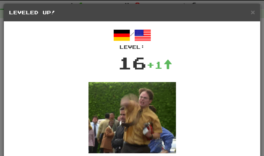
scroll to position [58, 0]
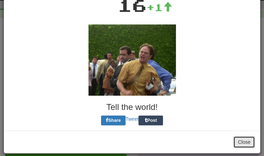
click at [246, 139] on button "Close" at bounding box center [244, 142] width 22 height 12
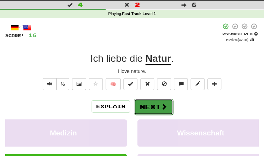
click at [170, 108] on button "Next" at bounding box center [153, 107] width 39 height 16
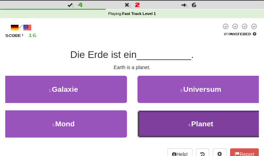
click at [170, 116] on button "4 . Planet" at bounding box center [200, 124] width 127 height 27
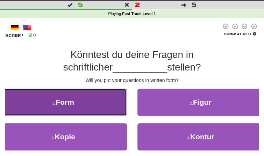
click at [114, 104] on button "1 . Form" at bounding box center [63, 102] width 127 height 27
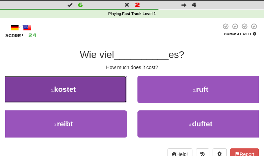
click at [112, 95] on button "1 . kostet" at bounding box center [63, 89] width 127 height 27
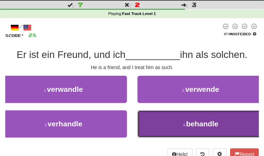
click at [159, 113] on button "4 . behandle" at bounding box center [200, 124] width 127 height 27
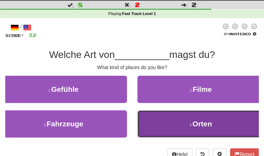
click at [162, 125] on button "4 . Orten" at bounding box center [200, 124] width 127 height 27
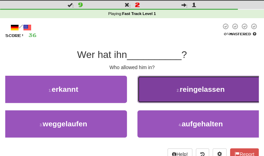
click at [158, 83] on button "2 . reingelassen" at bounding box center [200, 89] width 127 height 27
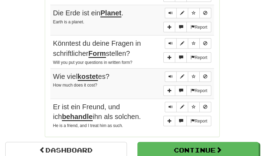
scroll to position [535, 0]
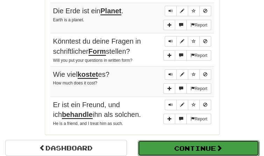
click at [155, 150] on button "Continue" at bounding box center [199, 149] width 122 height 16
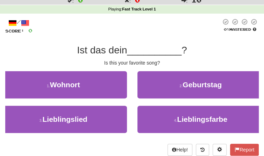
scroll to position [20, 0]
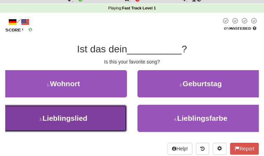
click at [62, 120] on span "Lieblingslied" at bounding box center [64, 118] width 45 height 8
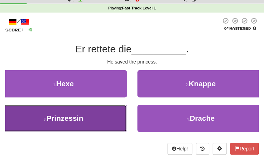
click at [77, 121] on span "Prinzessin" at bounding box center [65, 118] width 37 height 8
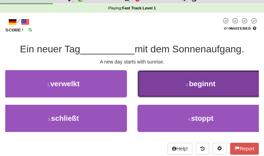
click at [187, 85] on small "2 ." at bounding box center [187, 85] width 3 height 4
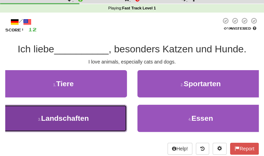
click at [116, 122] on button "3 . Landschaften" at bounding box center [63, 118] width 127 height 27
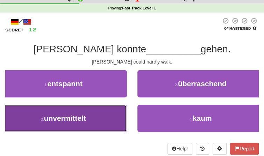
click at [119, 123] on button "3 . unvermittelt" at bounding box center [63, 118] width 127 height 27
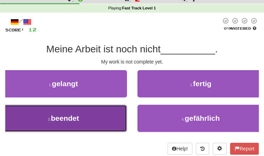
click at [104, 126] on button "3 . beendet" at bounding box center [63, 118] width 127 height 27
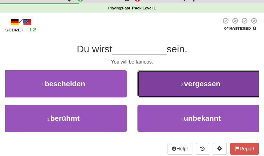
click at [184, 79] on button "2 . vergessen" at bounding box center [200, 83] width 127 height 27
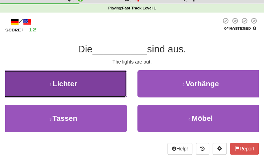
click at [104, 90] on button "1 . Lichter" at bounding box center [63, 83] width 127 height 27
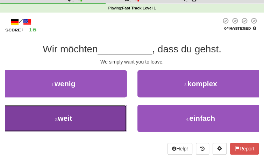
click at [105, 111] on button "3 . weit" at bounding box center [63, 118] width 127 height 27
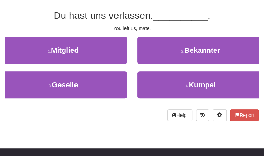
scroll to position [51, 0]
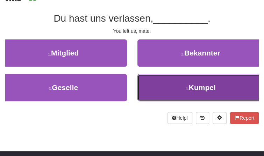
click at [158, 95] on button "4 . Kumpel" at bounding box center [200, 87] width 127 height 27
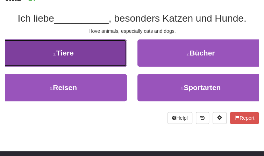
click at [112, 56] on button "1 . Tiere" at bounding box center [63, 53] width 127 height 27
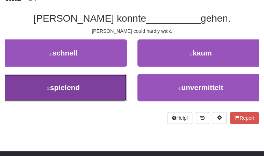
click at [111, 84] on button "3 . spielend" at bounding box center [63, 87] width 127 height 27
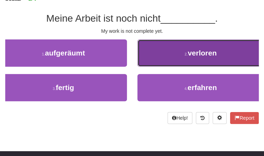
click at [155, 65] on button "2 . verloren" at bounding box center [200, 53] width 127 height 27
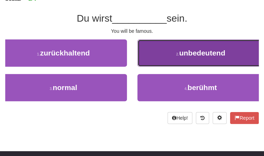
click at [152, 50] on button "2 . unbedeutend" at bounding box center [200, 53] width 127 height 27
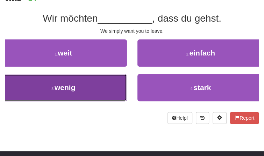
click at [97, 89] on button "3 . wenig" at bounding box center [63, 87] width 127 height 27
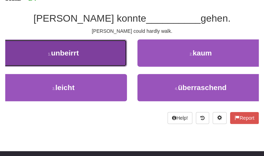
click at [115, 47] on button "1 . unbeirrt" at bounding box center [63, 53] width 127 height 27
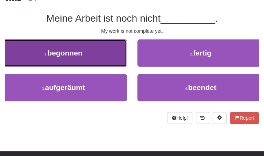
click at [82, 53] on span "begonnen" at bounding box center [64, 53] width 35 height 8
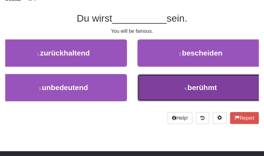
click at [156, 82] on button "4 . berühmt" at bounding box center [200, 87] width 127 height 27
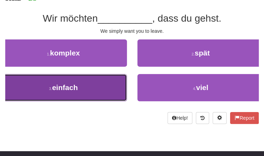
click at [119, 85] on button "3 . einfach" at bounding box center [63, 87] width 127 height 27
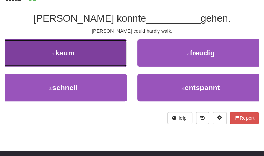
click at [101, 55] on button "1 . kaum" at bounding box center [63, 53] width 127 height 27
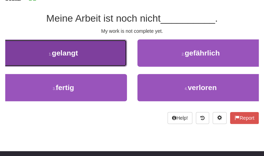
click at [106, 55] on button "1 . gelangt" at bounding box center [63, 53] width 127 height 27
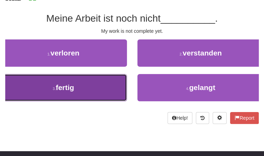
click at [100, 86] on button "3 . fertig" at bounding box center [63, 87] width 127 height 27
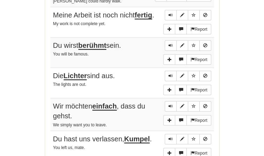
scroll to position [507, 0]
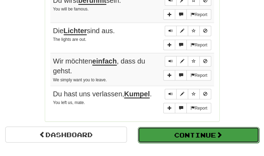
click at [140, 132] on button "Continue" at bounding box center [199, 135] width 122 height 16
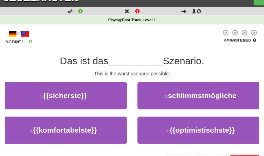
scroll to position [9, 0]
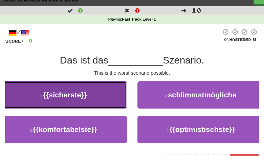
click at [116, 105] on button "1 . {{sicherste}}" at bounding box center [63, 95] width 127 height 27
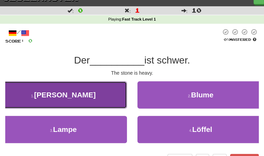
click at [115, 108] on button "1 . Stein" at bounding box center [63, 95] width 127 height 27
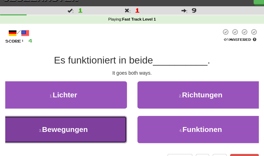
click at [120, 127] on button "3 . Bewegungen" at bounding box center [63, 129] width 127 height 27
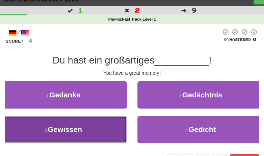
click at [102, 116] on button "3 . Gewissen" at bounding box center [63, 129] width 127 height 27
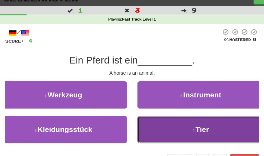
click at [190, 119] on button "4 . Tier" at bounding box center [200, 129] width 127 height 27
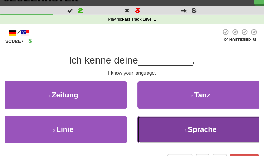
click at [185, 124] on button "4 . Sprache" at bounding box center [200, 129] width 127 height 27
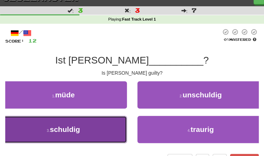
click at [96, 134] on button "3 . schuldig" at bounding box center [63, 129] width 127 height 27
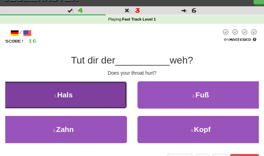
click at [92, 104] on button "1 . Hals" at bounding box center [63, 95] width 127 height 27
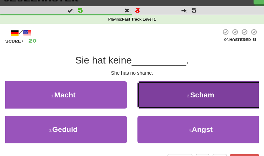
click at [163, 107] on button "2 . Scham" at bounding box center [200, 95] width 127 height 27
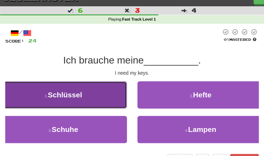
click at [92, 107] on button "1 . Schlüssel" at bounding box center [63, 95] width 127 height 27
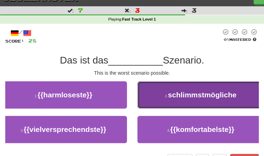
click at [175, 103] on button "2 . schlimmstmögliche" at bounding box center [200, 95] width 127 height 27
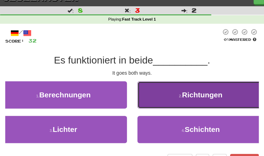
click at [174, 104] on button "2 . Richtungen" at bounding box center [200, 95] width 127 height 27
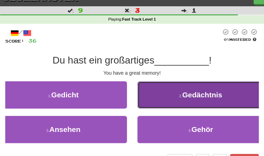
click at [169, 105] on button "2 . Gedächtnis" at bounding box center [200, 95] width 127 height 27
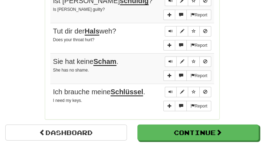
scroll to position [555, 0]
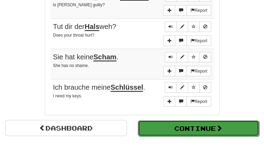
click at [169, 124] on button "Continue" at bounding box center [199, 129] width 122 height 16
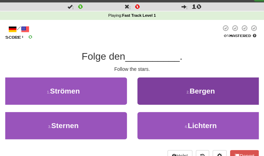
scroll to position [14, 0]
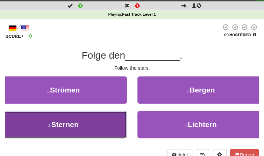
click at [106, 124] on button "3 . Sternen" at bounding box center [63, 124] width 127 height 27
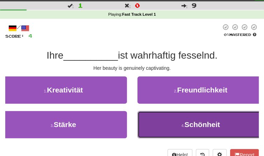
click at [170, 128] on button "4 . Schönheit" at bounding box center [200, 124] width 127 height 27
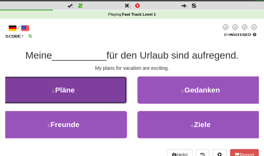
click at [83, 92] on button "1 . Pläne" at bounding box center [63, 90] width 127 height 27
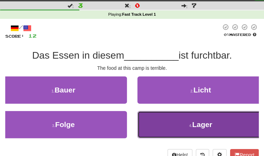
click at [159, 120] on button "4 . Lager" at bounding box center [200, 124] width 127 height 27
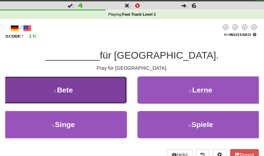
click at [101, 95] on button "1 . Bete" at bounding box center [63, 90] width 127 height 27
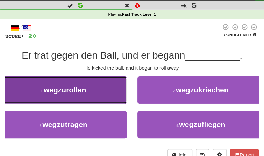
click at [107, 97] on button "1 . wegzurollen" at bounding box center [63, 90] width 127 height 27
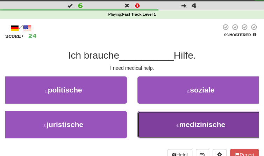
click at [165, 132] on button "4 . medizinische" at bounding box center [200, 124] width 127 height 27
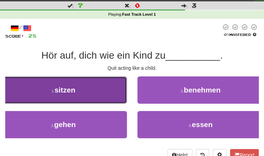
click at [106, 100] on button "1 . sitzen" at bounding box center [63, 90] width 127 height 27
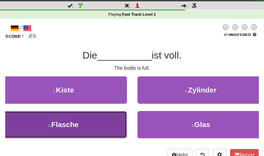
click at [98, 123] on button "3 . Flasche" at bounding box center [63, 124] width 127 height 27
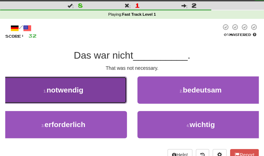
click at [57, 94] on span "notwendig" at bounding box center [65, 90] width 37 height 8
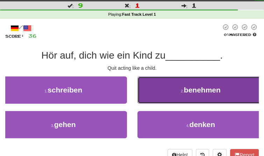
click at [144, 95] on button "2 . benehmen" at bounding box center [200, 90] width 127 height 27
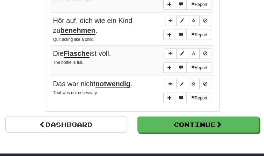
scroll to position [564, 0]
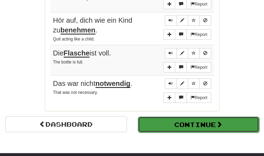
click at [148, 118] on button "Continue" at bounding box center [199, 125] width 122 height 16
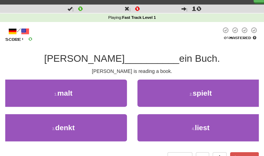
scroll to position [13, 0]
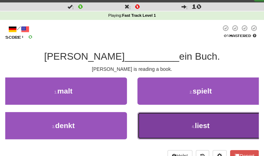
click at [155, 121] on button "4 . liest" at bounding box center [200, 125] width 127 height 27
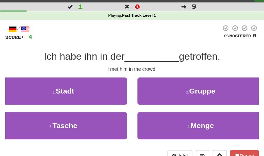
click at [185, 140] on div "4 . Menge" at bounding box center [200, 129] width 137 height 35
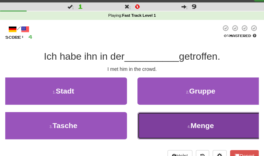
click at [185, 136] on button "4 . Menge" at bounding box center [200, 125] width 127 height 27
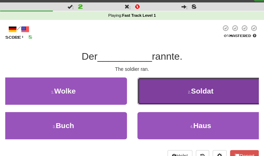
click at [224, 88] on button "2 . Soldat" at bounding box center [200, 91] width 127 height 27
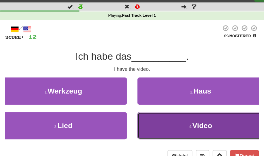
click at [204, 121] on button "4 . Video" at bounding box center [200, 125] width 127 height 27
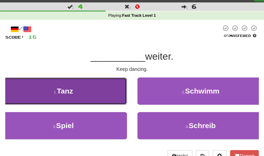
click at [107, 92] on button "1 . Tanz" at bounding box center [63, 91] width 127 height 27
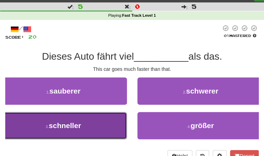
click at [86, 126] on button "3 . schneller" at bounding box center [63, 125] width 127 height 27
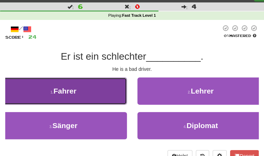
click at [85, 104] on button "1 . Fahrer" at bounding box center [63, 91] width 127 height 27
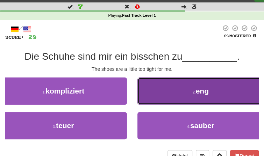
click at [169, 94] on button "2 . eng" at bounding box center [200, 91] width 127 height 27
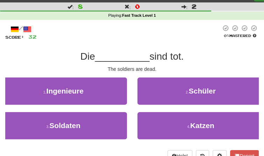
click at [128, 112] on div "1 . Ingenieure" at bounding box center [63, 95] width 137 height 35
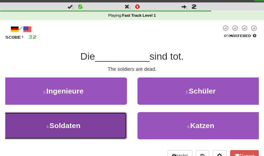
click at [120, 113] on button "3 . Soldaten" at bounding box center [63, 125] width 127 height 27
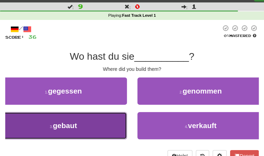
click at [80, 118] on button "3 . gebaut" at bounding box center [63, 125] width 127 height 27
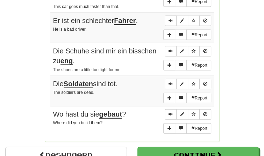
scroll to position [529, 0]
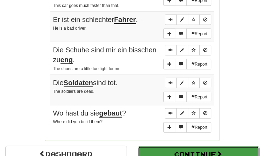
click at [154, 150] on button "Continue" at bounding box center [199, 155] width 122 height 16
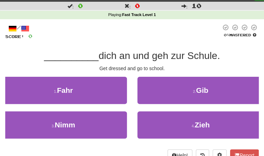
scroll to position [16, 0]
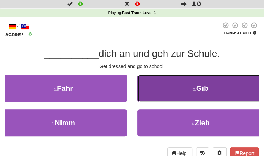
click at [147, 85] on button "2 . Gib" at bounding box center [200, 88] width 127 height 27
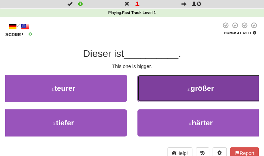
click at [204, 83] on button "2 . größer" at bounding box center [200, 88] width 127 height 27
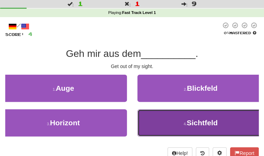
click at [201, 122] on span "Sichtfeld" at bounding box center [202, 123] width 31 height 8
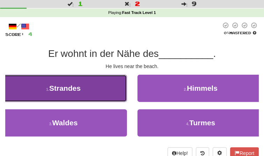
click at [113, 87] on button "1 . Strandes" at bounding box center [63, 88] width 127 height 27
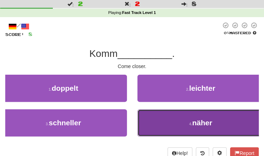
click at [156, 132] on button "4 . näher" at bounding box center [200, 122] width 127 height 27
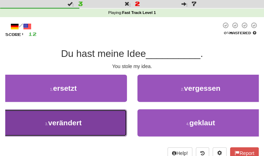
click at [77, 128] on button "3 . verändert" at bounding box center [63, 122] width 127 height 27
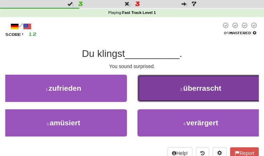
click at [174, 79] on button "2 . überrascht" at bounding box center [200, 88] width 127 height 27
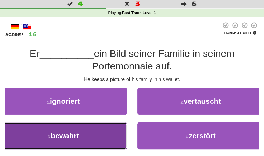
click at [112, 126] on button "3 . bewahrt" at bounding box center [63, 135] width 127 height 27
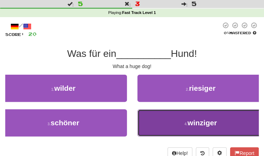
click at [156, 112] on button "4 . winziger" at bounding box center [200, 122] width 127 height 27
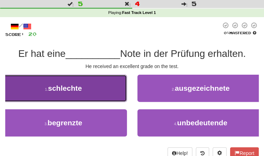
click at [99, 95] on button "1 . schlechte" at bounding box center [63, 88] width 127 height 27
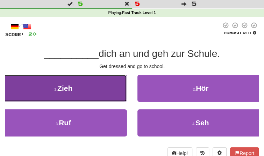
click at [109, 88] on button "1 . Zieh" at bounding box center [63, 88] width 127 height 27
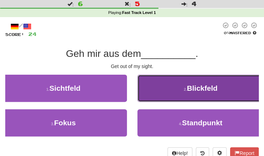
click at [172, 92] on button "2 . Blickfeld" at bounding box center [200, 88] width 127 height 27
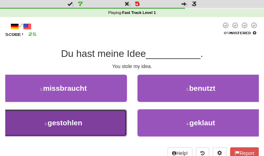
click at [86, 115] on button "3 . gestohlen" at bounding box center [63, 122] width 127 height 27
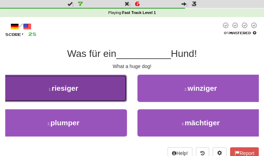
click at [102, 92] on button "1 . riesiger" at bounding box center [63, 88] width 127 height 27
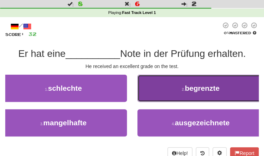
click at [156, 94] on button "2 . begrenzte" at bounding box center [200, 88] width 127 height 27
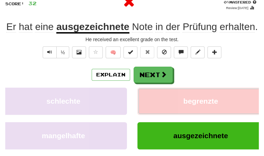
scroll to position [48, 0]
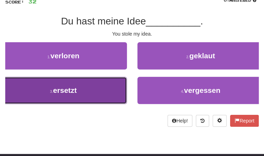
click at [104, 85] on button "3 . ersetzt" at bounding box center [63, 90] width 127 height 27
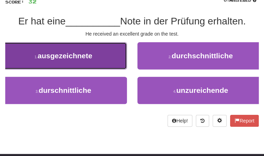
click at [102, 60] on button "1 . ausgezeichnete" at bounding box center [63, 55] width 127 height 27
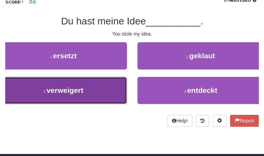
click at [95, 94] on button "3 . verweigert" at bounding box center [63, 90] width 127 height 27
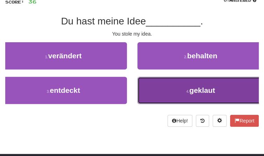
click at [145, 91] on button "4 . geklaut" at bounding box center [200, 90] width 127 height 27
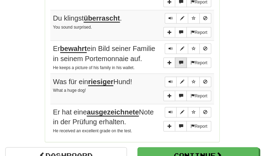
scroll to position [529, 0]
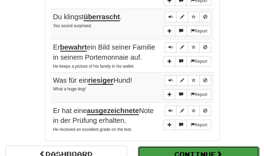
click at [144, 148] on button "Continue" at bounding box center [199, 155] width 122 height 16
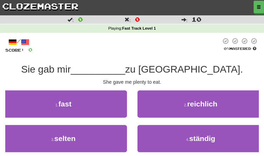
scroll to position [19, 0]
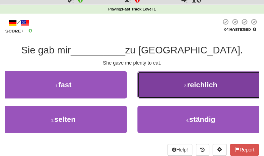
click at [192, 75] on button "2 . reichlich" at bounding box center [200, 84] width 127 height 27
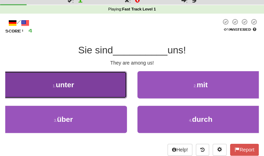
click at [102, 94] on button "1 . unter" at bounding box center [63, 84] width 127 height 27
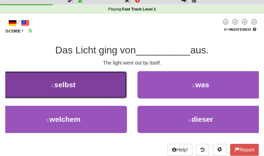
click at [118, 88] on button "1 . selbst" at bounding box center [63, 84] width 127 height 27
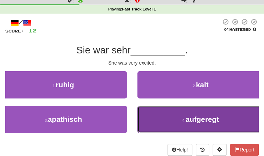
click at [165, 114] on button "4 . aufgeregt" at bounding box center [200, 119] width 127 height 27
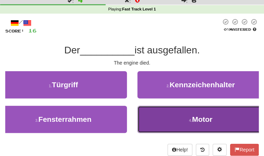
click at [184, 130] on button "4 . Motor" at bounding box center [200, 119] width 127 height 27
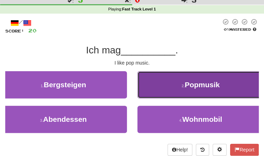
click at [171, 85] on button "2 . Popmusik" at bounding box center [200, 84] width 127 height 27
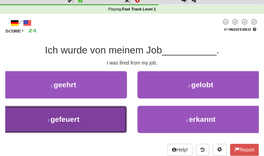
click at [98, 114] on button "3 . gefeuert" at bounding box center [63, 119] width 127 height 27
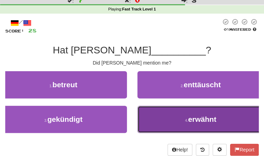
click at [174, 119] on button "4 . erwähnt" at bounding box center [200, 119] width 127 height 27
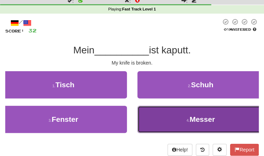
click at [185, 121] on button "4 . Messer" at bounding box center [200, 119] width 127 height 27
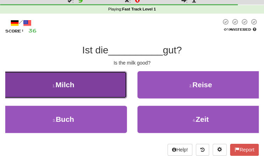
click at [124, 85] on button "1 . Milch" at bounding box center [63, 84] width 127 height 27
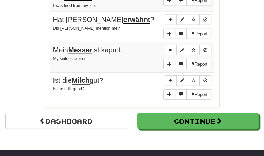
scroll to position [573, 0]
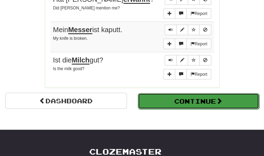
click at [165, 99] on button "Continue" at bounding box center [199, 101] width 122 height 16
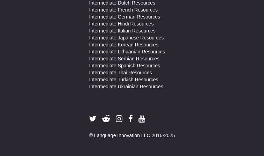
scroll to position [0, 0]
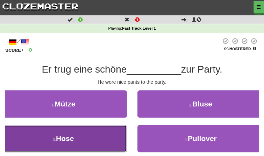
click at [95, 133] on button "3 . Hose" at bounding box center [63, 138] width 127 height 27
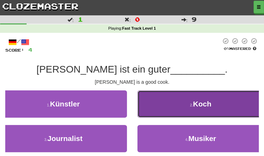
click at [170, 105] on button "2 . Koch" at bounding box center [200, 104] width 127 height 27
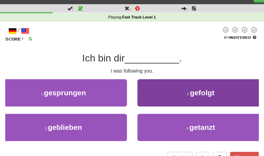
scroll to position [12, 0]
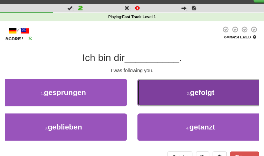
click at [174, 99] on button "2 . gefolgt" at bounding box center [200, 92] width 127 height 27
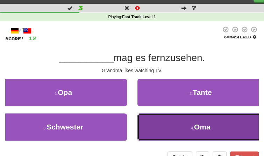
click at [152, 132] on button "4 . Oma" at bounding box center [200, 127] width 127 height 27
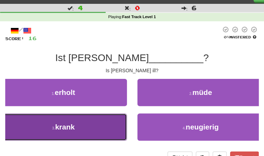
click at [83, 119] on button "3 . krank" at bounding box center [63, 127] width 127 height 27
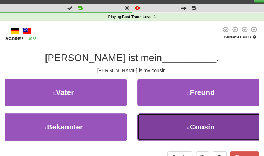
click at [144, 120] on button "4 . Cousin" at bounding box center [200, 127] width 127 height 27
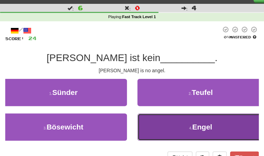
click at [169, 132] on button "4 . Engel" at bounding box center [200, 127] width 127 height 27
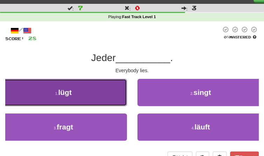
click at [105, 97] on button "1 . lügt" at bounding box center [63, 92] width 127 height 27
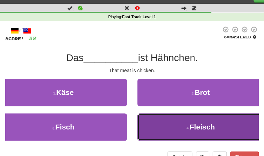
click at [183, 131] on button "4 . Fleisch" at bounding box center [200, 127] width 127 height 27
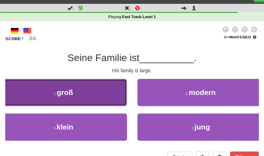
click at [119, 95] on button "1 . groß" at bounding box center [63, 92] width 127 height 27
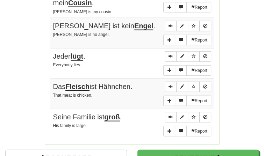
scroll to position [530, 0]
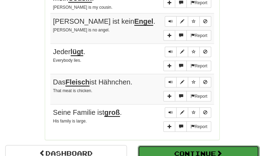
click at [206, 150] on button "Continue" at bounding box center [199, 154] width 122 height 16
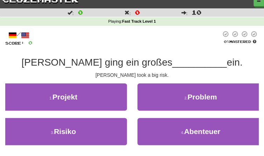
scroll to position [8, 0]
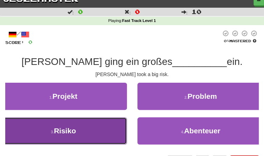
click at [95, 122] on button "3 . Risiko" at bounding box center [63, 131] width 127 height 27
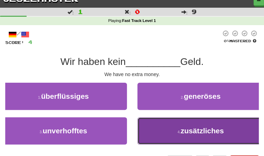
click at [172, 125] on button "4 . zusätzliches" at bounding box center [200, 131] width 127 height 27
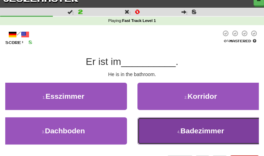
click at [168, 129] on button "4 . Badezimmer" at bounding box center [200, 131] width 127 height 27
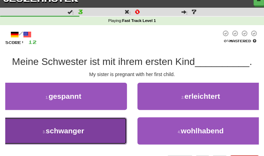
click at [71, 135] on button "3 . schwanger" at bounding box center [63, 131] width 127 height 27
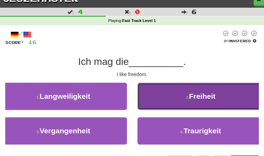
click at [172, 101] on button "2 . Freiheit" at bounding box center [200, 96] width 127 height 27
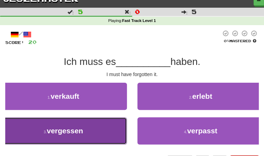
click at [62, 122] on button "3 . vergessen" at bounding box center [63, 131] width 127 height 27
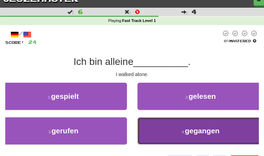
click at [187, 125] on button "4 . gegangen" at bounding box center [200, 131] width 127 height 27
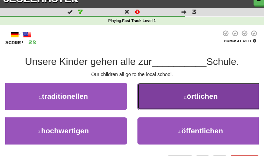
click at [205, 85] on button "2 . örtlichen" at bounding box center [200, 96] width 127 height 27
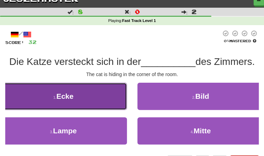
click at [106, 94] on button "1 . Ecke" at bounding box center [63, 96] width 127 height 27
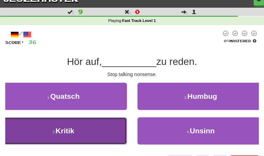
click at [119, 119] on button "3 . Kritik" at bounding box center [63, 131] width 127 height 27
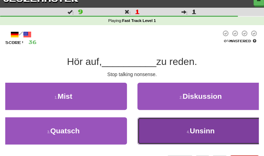
click at [154, 127] on button "4 . Unsinn" at bounding box center [200, 131] width 127 height 27
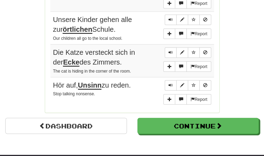
scroll to position [563, 0]
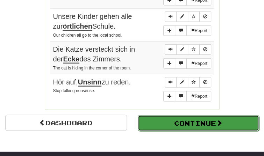
click at [173, 123] on button "Continue" at bounding box center [199, 123] width 122 height 16
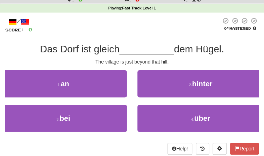
scroll to position [22, 0]
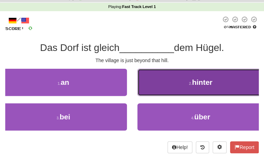
click at [175, 80] on button "2 . hinter" at bounding box center [200, 82] width 127 height 27
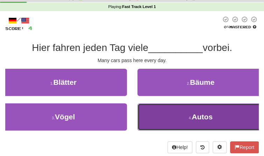
click at [177, 106] on button "4 . Autos" at bounding box center [200, 117] width 127 height 27
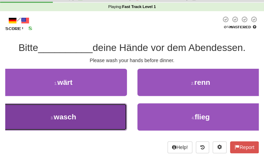
click at [87, 106] on button "3 . wasch" at bounding box center [63, 117] width 127 height 27
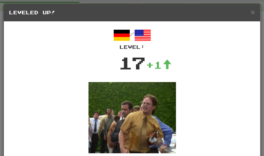
scroll to position [58, 0]
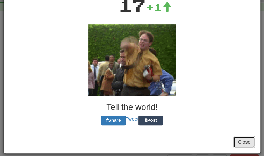
click at [243, 141] on button "Close" at bounding box center [244, 142] width 22 height 12
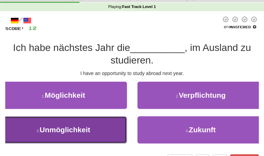
click at [111, 128] on button "3 . Unmöglichkeit" at bounding box center [63, 129] width 127 height 27
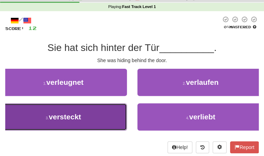
click at [59, 111] on button "3 . versteckt" at bounding box center [63, 117] width 127 height 27
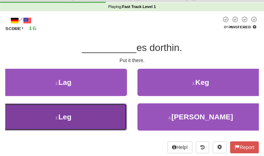
click at [74, 115] on button "3 . Leg" at bounding box center [63, 117] width 127 height 27
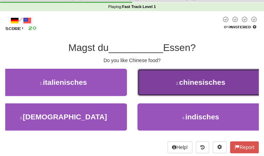
click at [156, 88] on button "2 . chinesisches" at bounding box center [200, 82] width 127 height 27
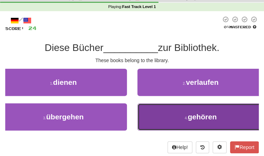
click at [167, 108] on button "4 . gehören" at bounding box center [200, 117] width 127 height 27
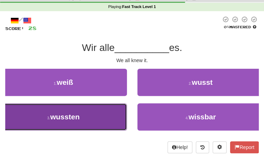
click at [93, 112] on button "3 . wussten" at bounding box center [63, 117] width 127 height 27
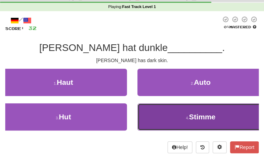
click at [177, 121] on button "4 . Stimme" at bounding box center [200, 117] width 127 height 27
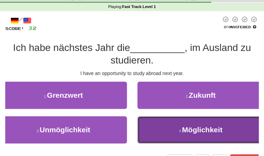
click at [166, 124] on button "4 . Möglichkeit" at bounding box center [200, 129] width 127 height 27
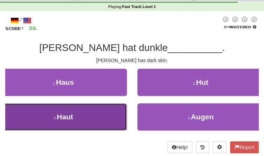
click at [101, 115] on button "3 . Haut" at bounding box center [63, 117] width 127 height 27
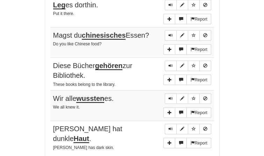
scroll to position [539, 0]
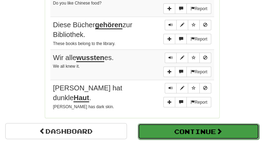
click at [182, 134] on button "Continue" at bounding box center [199, 132] width 122 height 16
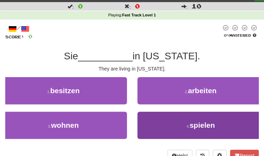
scroll to position [16, 0]
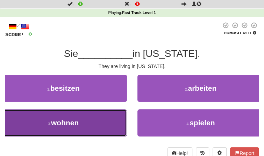
click at [96, 132] on button "3 . wohnen" at bounding box center [63, 122] width 127 height 27
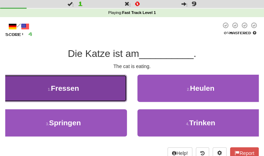
click at [99, 98] on button "1 . Fressen" at bounding box center [63, 88] width 127 height 27
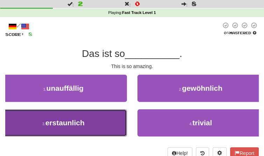
click at [99, 112] on button "3 . erstaunlich" at bounding box center [63, 122] width 127 height 27
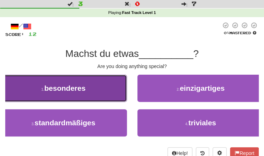
click at [64, 101] on button "1 . besonderes" at bounding box center [63, 88] width 127 height 27
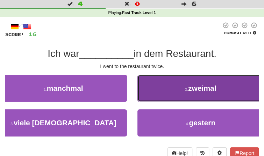
click at [173, 88] on button "2 . zweimal" at bounding box center [200, 88] width 127 height 27
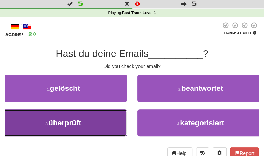
click at [118, 115] on button "3 . überprüft" at bounding box center [63, 122] width 127 height 27
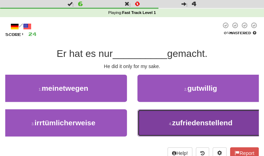
click at [160, 113] on button "4 . zufriedenstellend" at bounding box center [200, 122] width 127 height 27
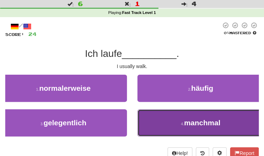
click at [165, 119] on button "4 . manchmal" at bounding box center [200, 122] width 127 height 27
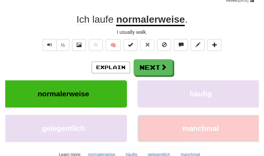
scroll to position [56, 0]
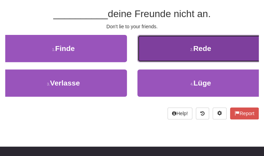
click at [196, 57] on button "2 . Rede" at bounding box center [200, 48] width 127 height 27
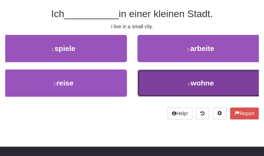
click at [190, 77] on button "4 . wohne" at bounding box center [200, 83] width 127 height 27
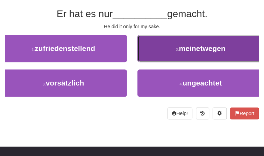
click at [166, 59] on button "2 . meinetwegen" at bounding box center [200, 48] width 127 height 27
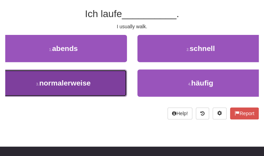
click at [114, 79] on button "3 . normalerweise" at bounding box center [63, 83] width 127 height 27
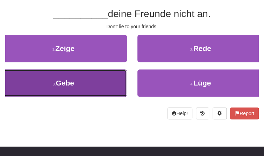
click at [102, 81] on button "3 . Gebe" at bounding box center [63, 83] width 127 height 27
click at [99, 81] on button "3 . Lüge" at bounding box center [63, 83] width 127 height 27
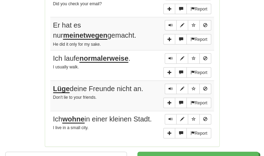
scroll to position [522, 0]
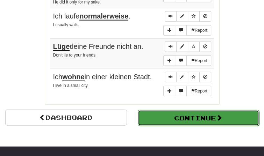
click at [152, 117] on button "Continue" at bounding box center [199, 118] width 122 height 16
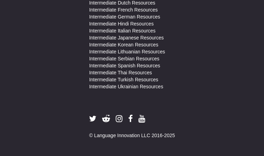
scroll to position [0, 0]
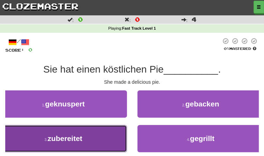
click at [115, 133] on button "3 . zubereitet" at bounding box center [63, 138] width 127 height 27
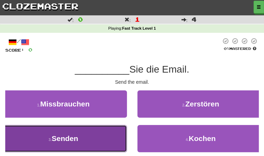
click at [108, 141] on button "3 . Senden" at bounding box center [63, 138] width 127 height 27
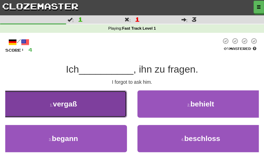
click at [98, 104] on button "1 . vergaß" at bounding box center [63, 104] width 127 height 27
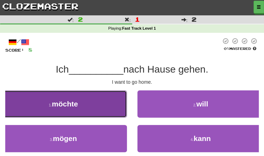
click at [91, 104] on button "1 . möchte" at bounding box center [63, 104] width 127 height 27
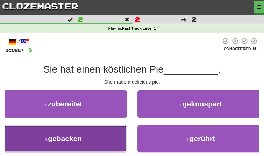
click at [95, 141] on button "3 . gebacken" at bounding box center [63, 138] width 127 height 27
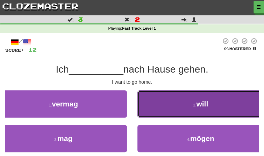
click at [151, 104] on button "2 . will" at bounding box center [200, 104] width 127 height 27
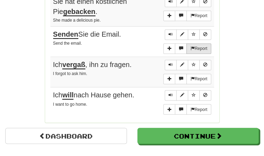
scroll to position [360, 0]
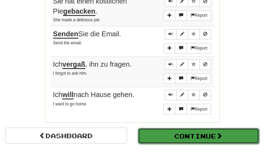
click at [182, 134] on button "Continue" at bounding box center [199, 136] width 122 height 16
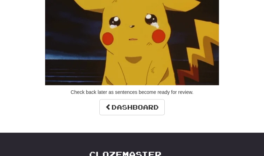
scroll to position [65, 0]
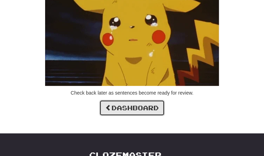
click at [136, 109] on link "Dashboard" at bounding box center [131, 108] width 65 height 16
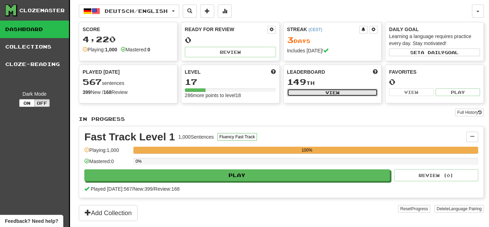
click at [264, 89] on button "View" at bounding box center [332, 93] width 91 height 8
select select "**********"
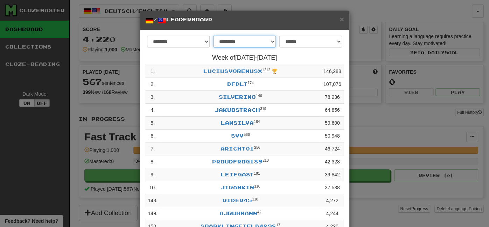
click at [227, 41] on select "**********" at bounding box center [244, 42] width 63 height 12
select select "********"
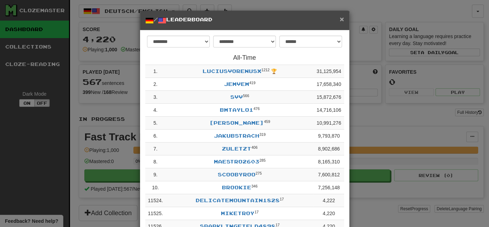
click at [264, 20] on span "×" at bounding box center [341, 19] width 4 height 8
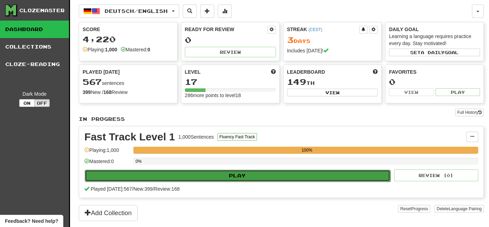
click at [264, 156] on button "Play" at bounding box center [237, 176] width 305 height 12
select select "**"
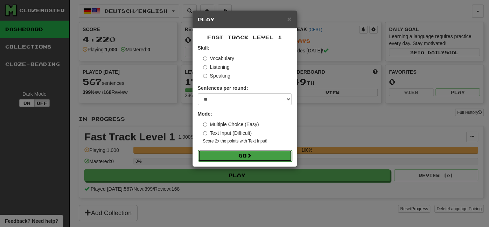
click at [264, 156] on button "Go" at bounding box center [245, 156] width 94 height 12
